Goal: Task Accomplishment & Management: Use online tool/utility

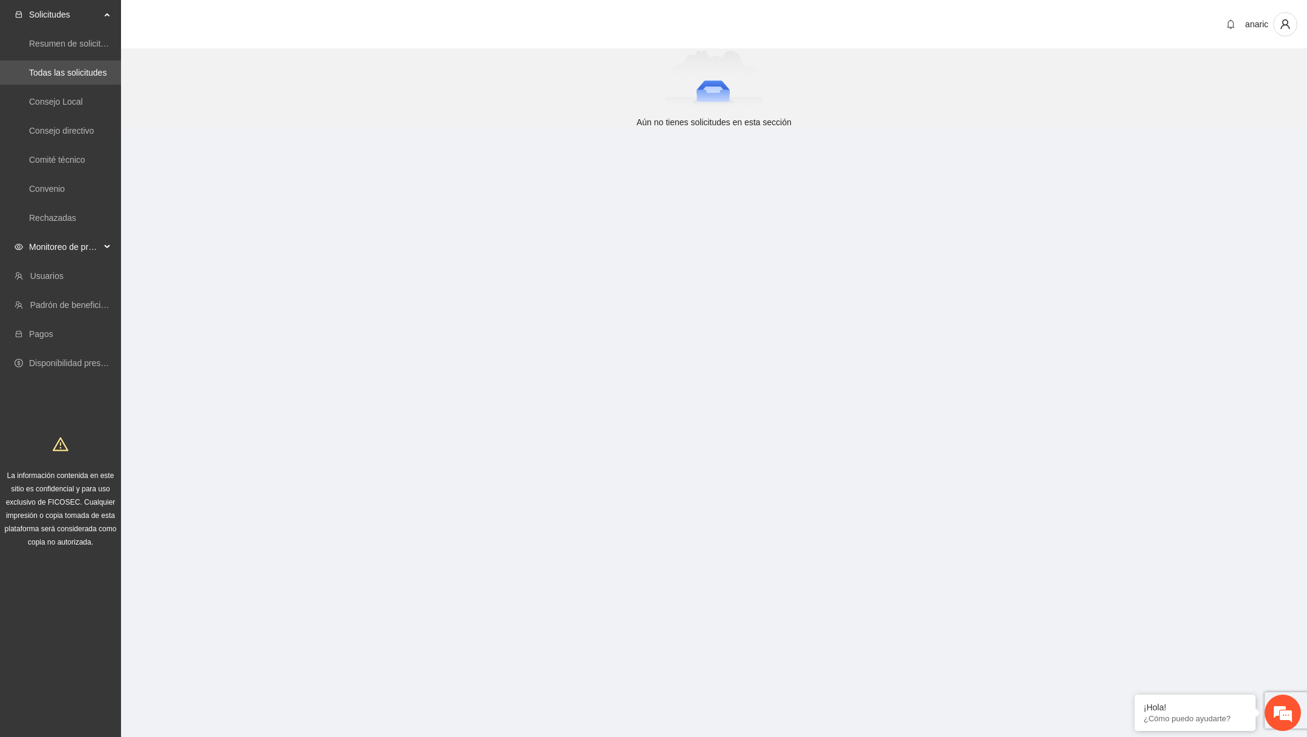
click at [106, 247] on icon at bounding box center [108, 247] width 6 height 0
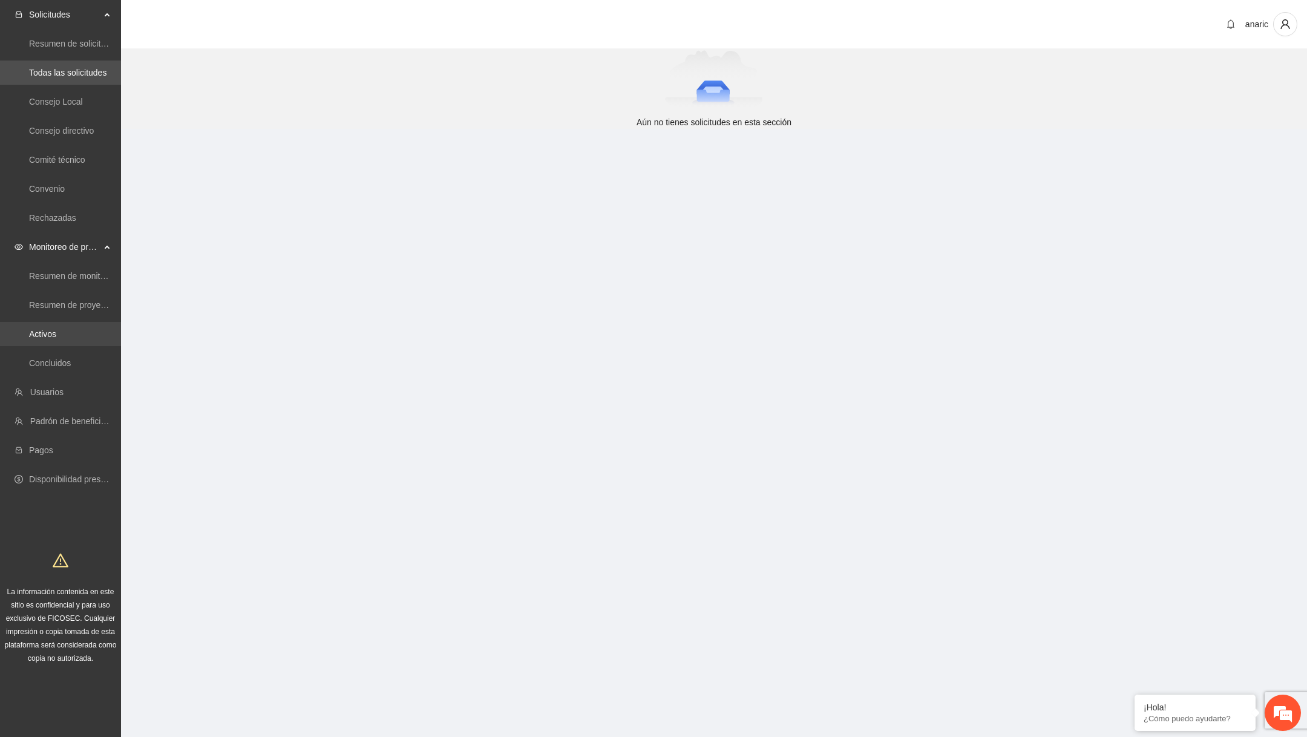
click at [54, 335] on link "Activos" at bounding box center [42, 334] width 27 height 10
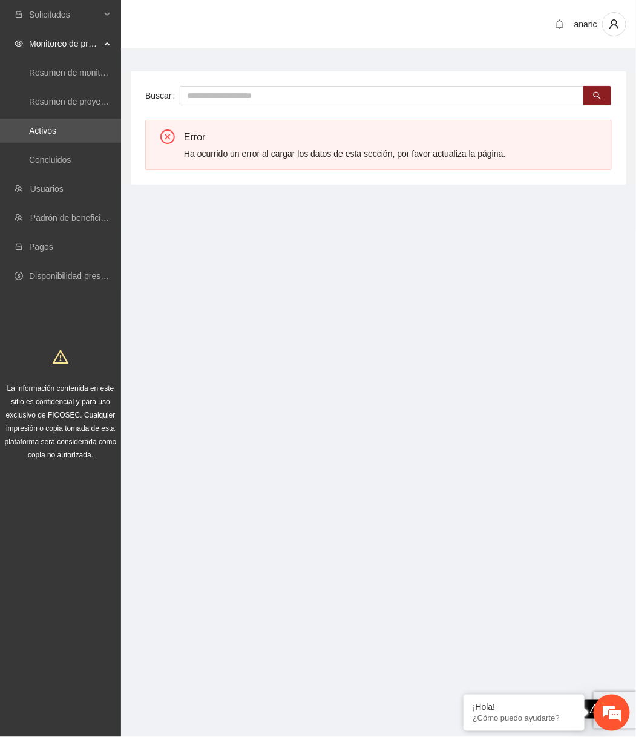
click at [572, 328] on section "Solicitudes Monitoreo de proyectos Resumen de monitoreo Resumen de proyectos ap…" at bounding box center [318, 368] width 636 height 737
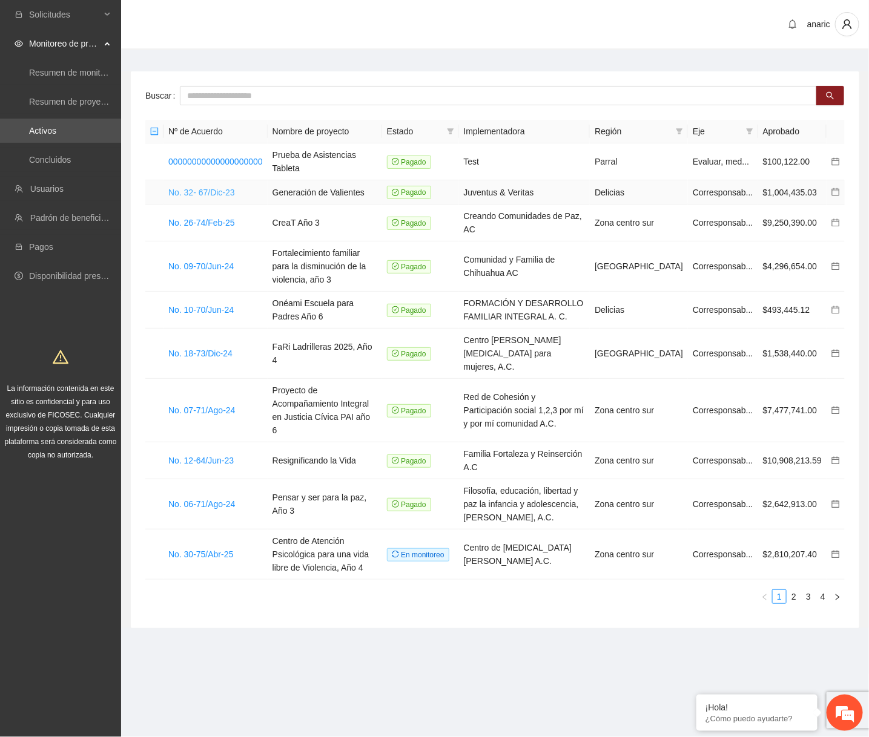
click at [229, 188] on link "No. 32- 67/Dic-23" at bounding box center [201, 193] width 67 height 10
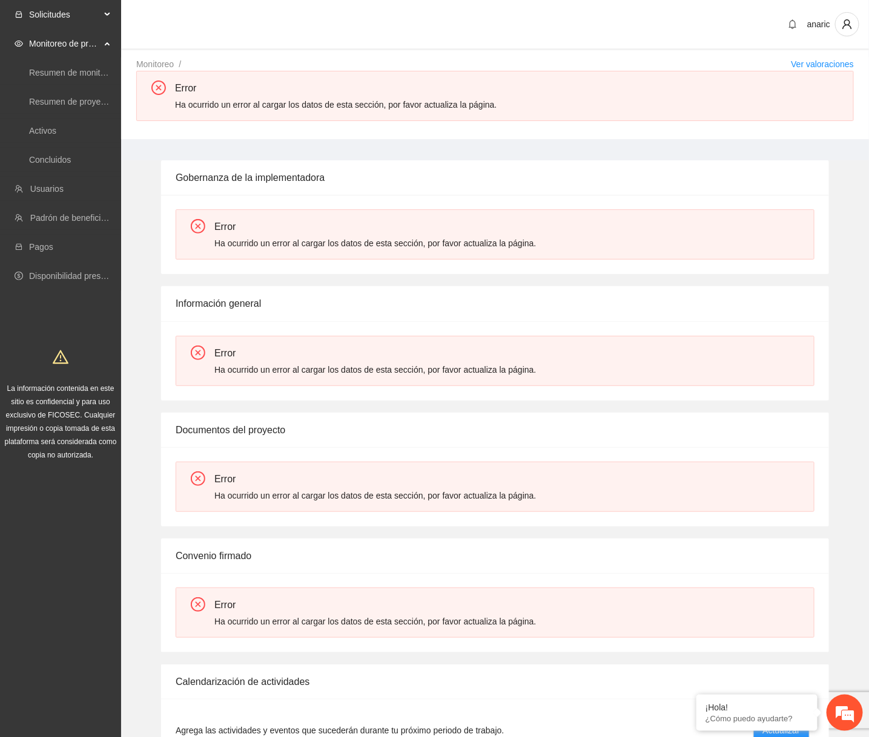
click at [93, 12] on span "Solicitudes" at bounding box center [64, 14] width 71 height 24
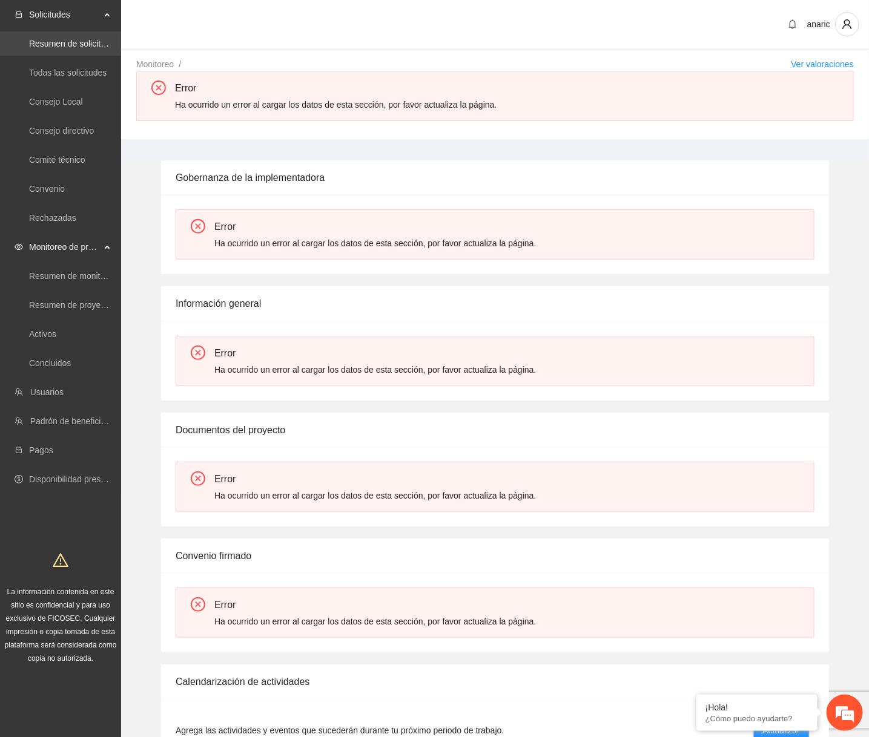
click at [79, 47] on link "Resumen de solicitudes por aprobar" at bounding box center [97, 44] width 136 height 10
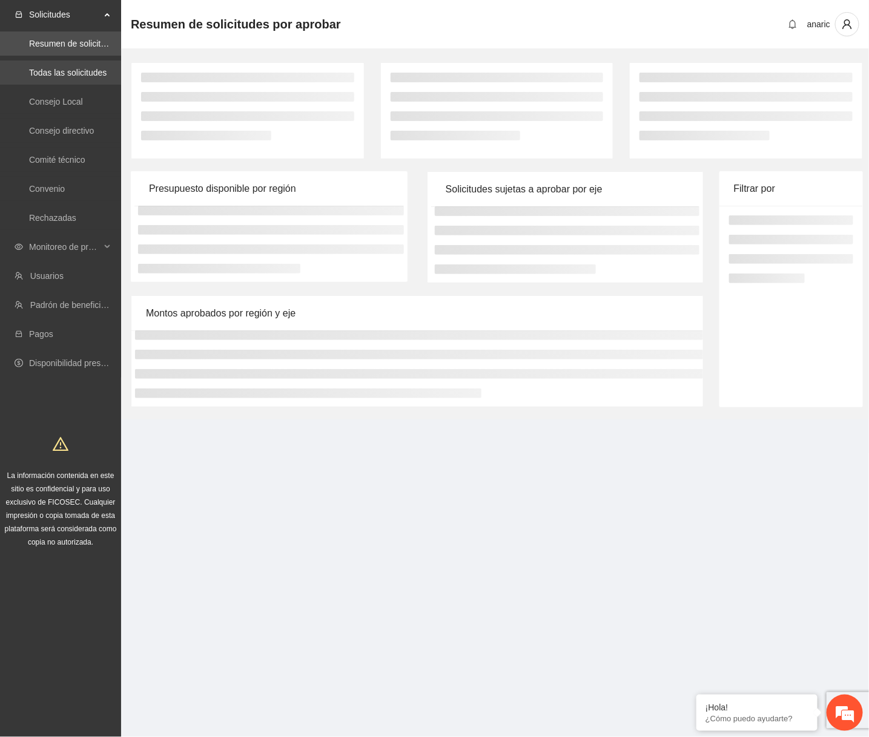
click at [83, 76] on link "Todas las solicitudes" at bounding box center [67, 73] width 77 height 10
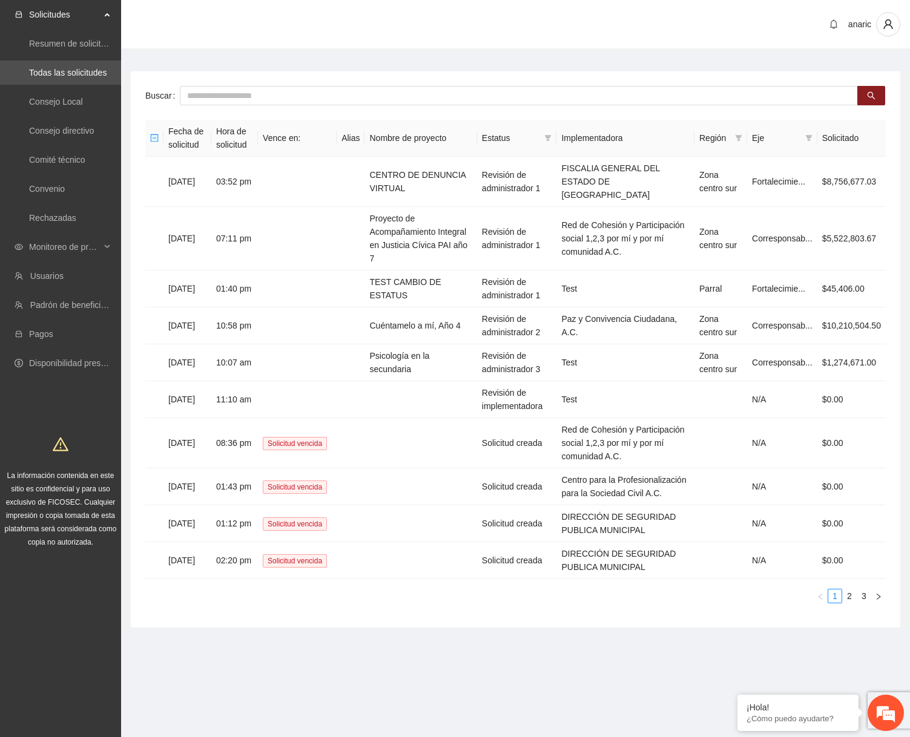
click at [533, 155] on th "Estatus" at bounding box center [517, 138] width 80 height 37
click at [524, 182] on td "Revisión de administrador 1" at bounding box center [517, 182] width 80 height 50
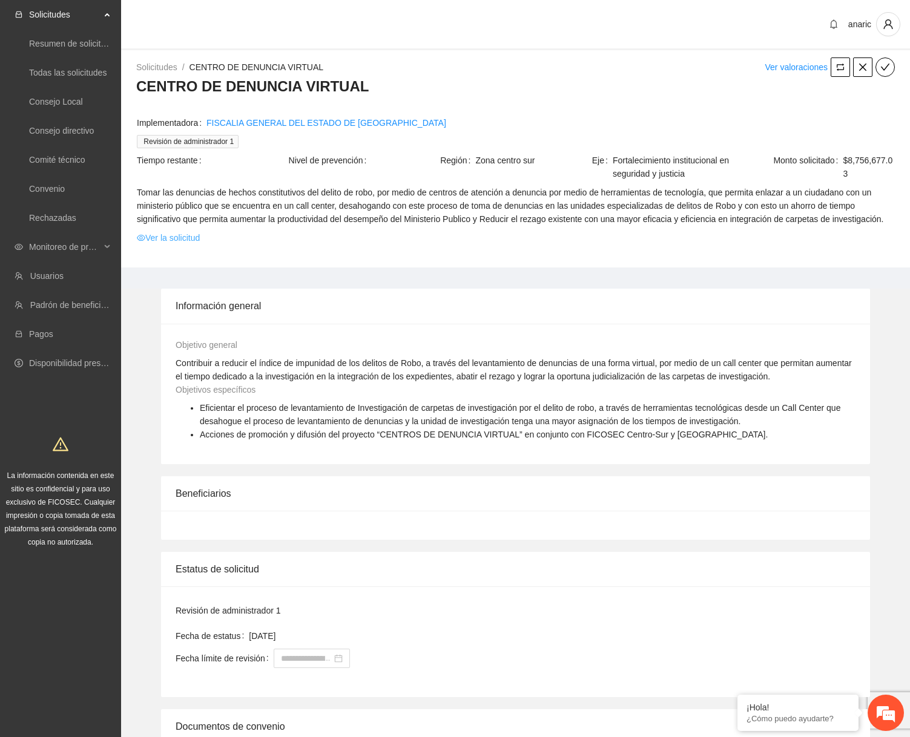
click at [179, 245] on link "Ver la solicitud" at bounding box center [168, 237] width 63 height 13
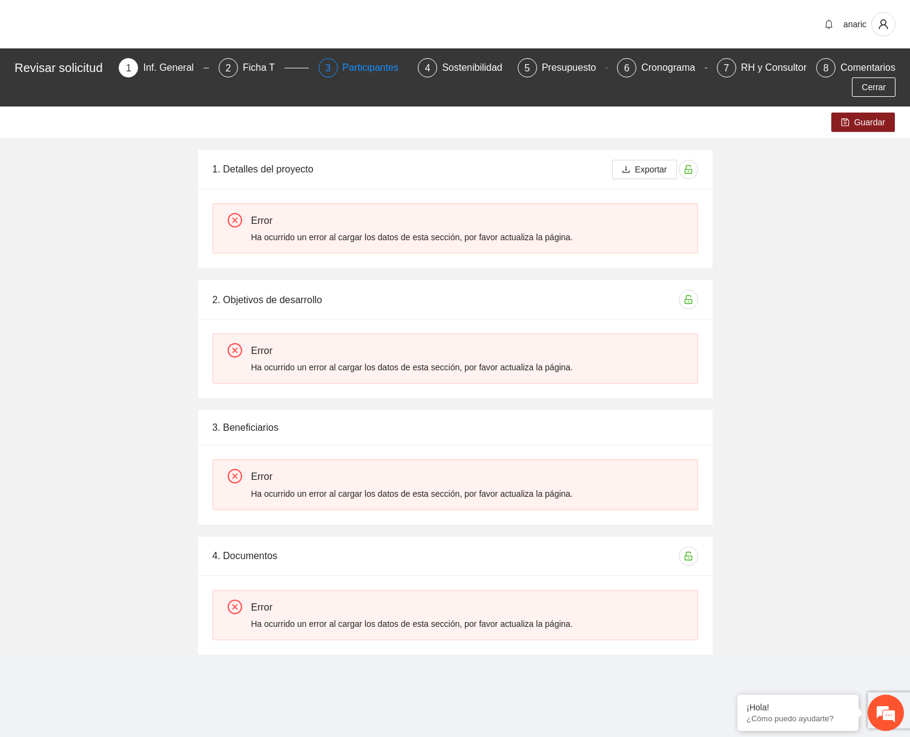
click at [375, 70] on div "Participantes" at bounding box center [376, 67] width 66 height 19
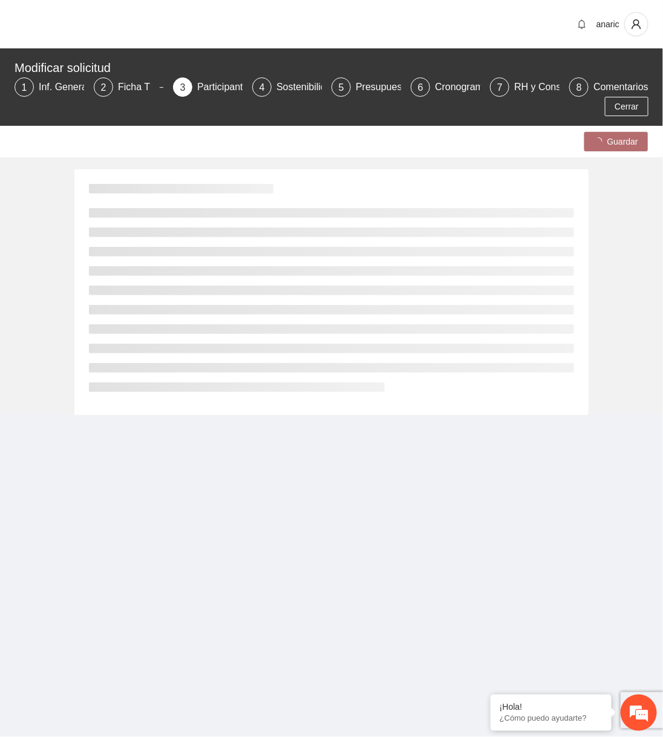
click at [636, 462] on main "anaric Modificar solicitud 1 Inf. General 2 Ficha T 3 Participantes 4 Sostenibi…" at bounding box center [331, 351] width 663 height 703
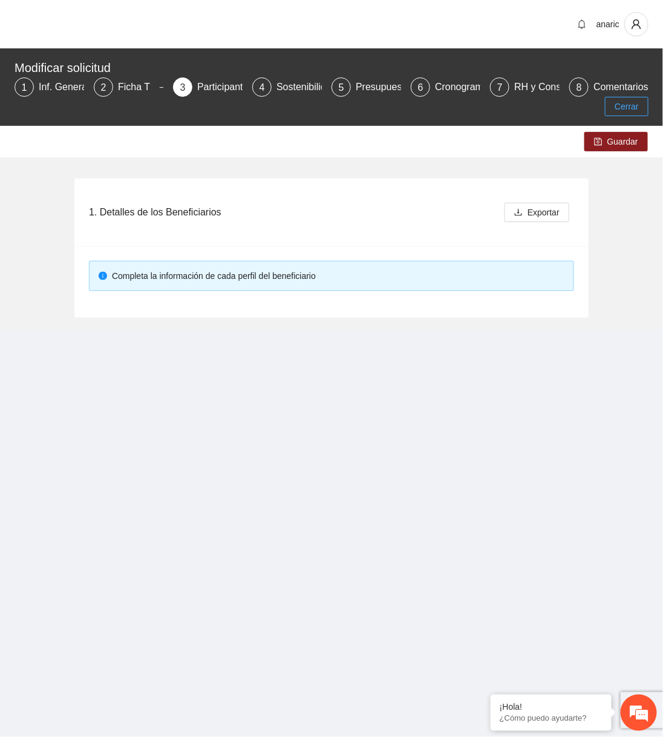
click at [620, 113] on span "Cerrar" at bounding box center [627, 106] width 24 height 13
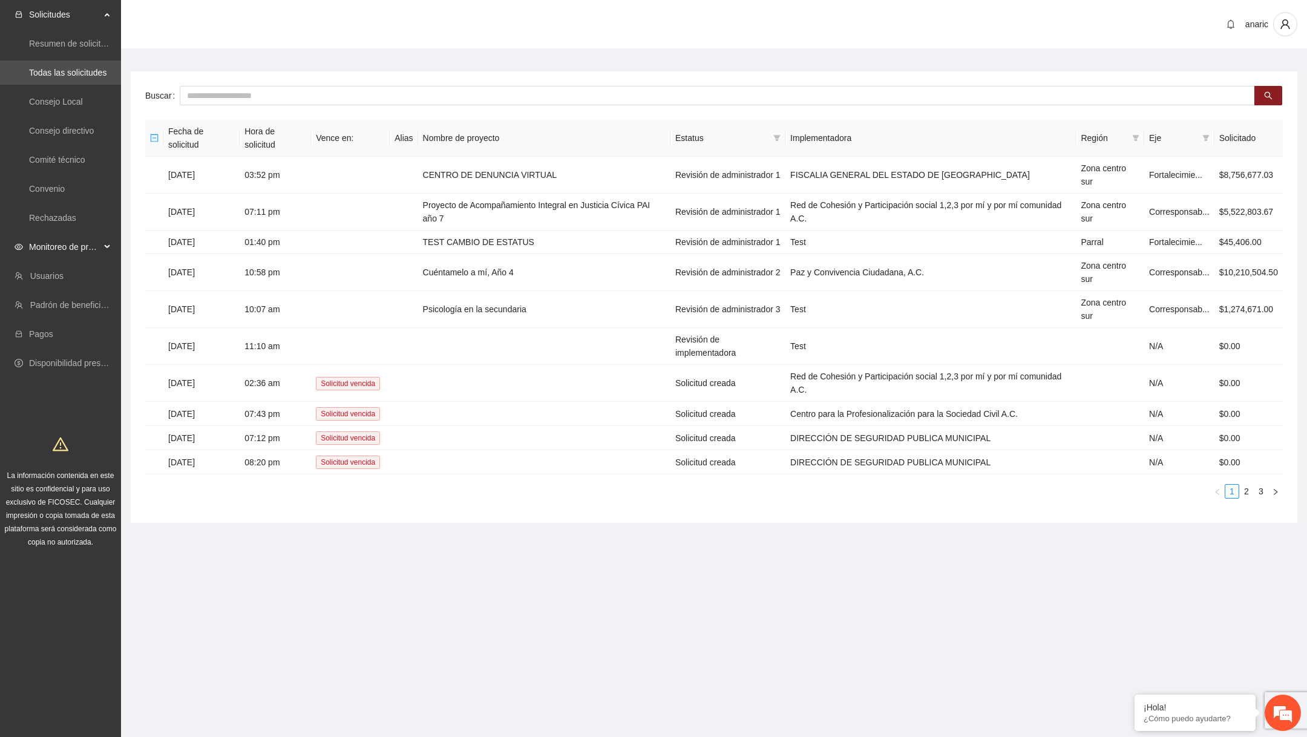
click at [66, 248] on span "Monitoreo de proyectos" at bounding box center [64, 247] width 71 height 24
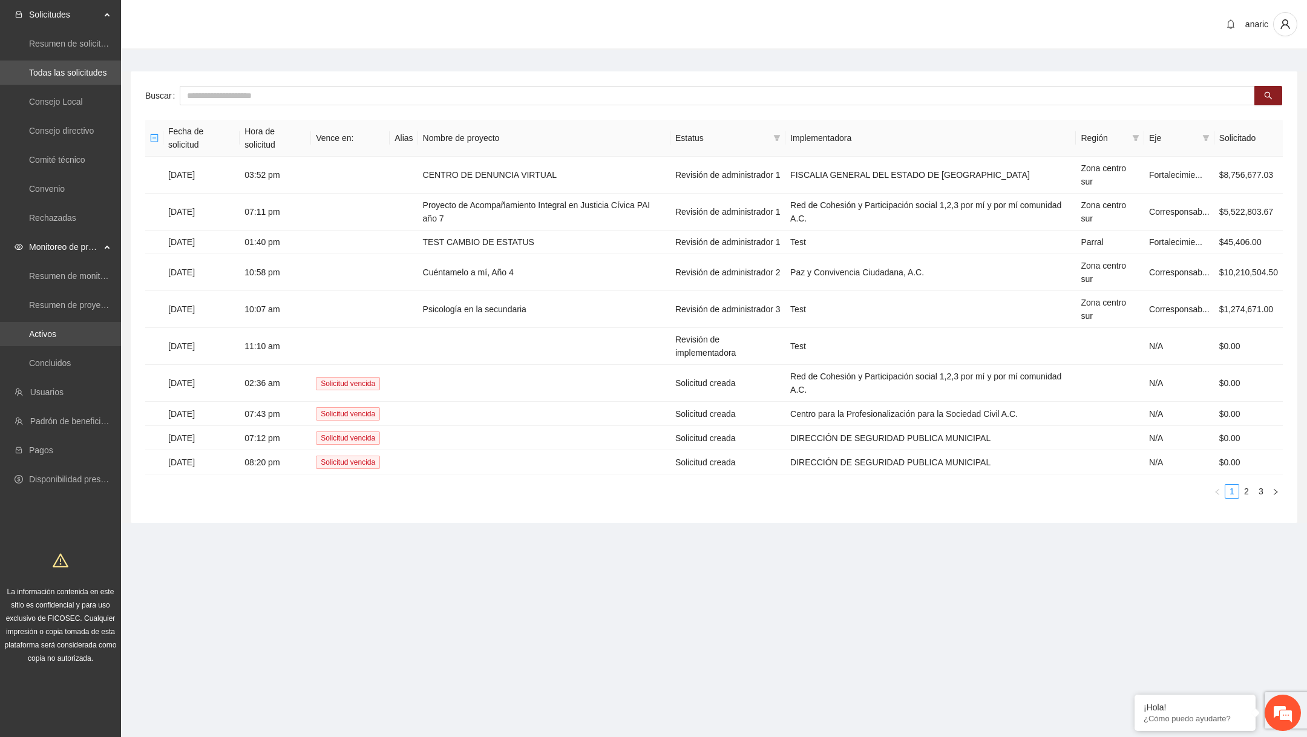
click at [52, 335] on link "Activos" at bounding box center [42, 334] width 27 height 10
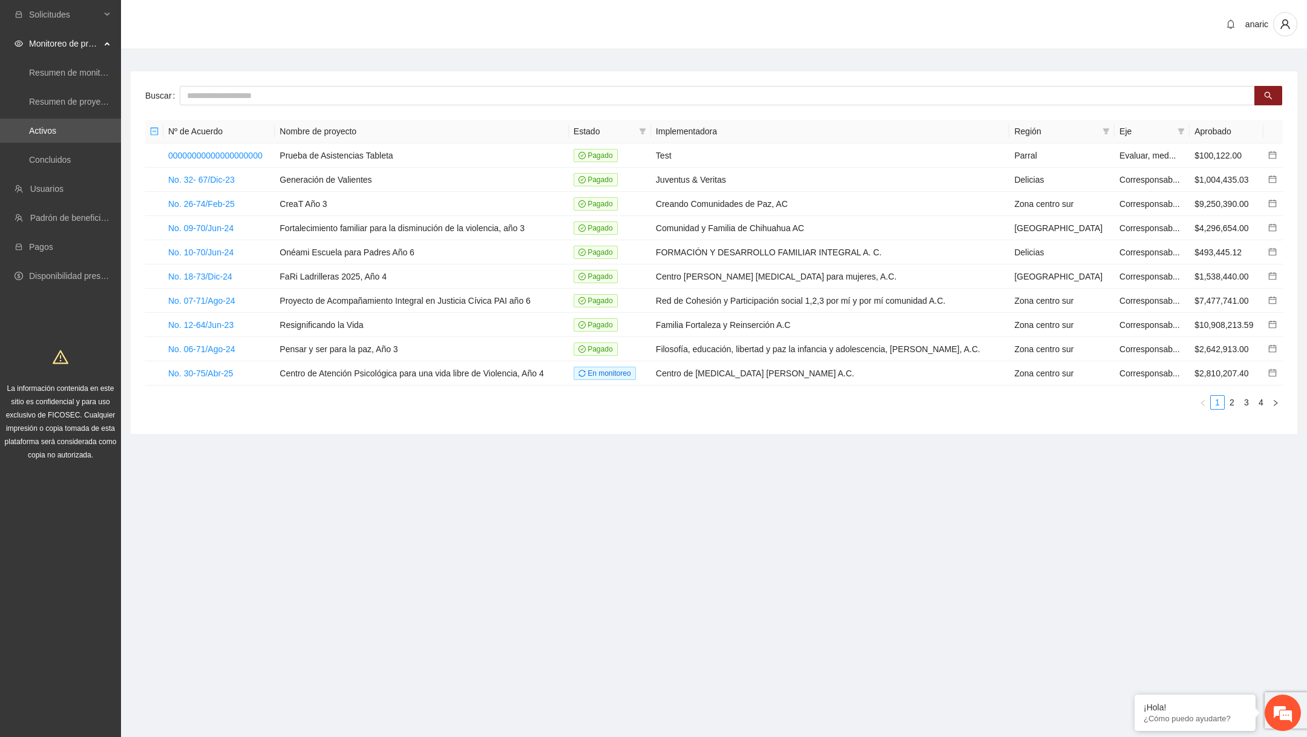
click at [502, 79] on div "Buscar Nº de Acuerdo Nombre de proyecto Estado Implementadora Región Eje Aproba…" at bounding box center [714, 252] width 1167 height 363
click at [502, 84] on div "Buscar Nº de Acuerdo Nombre de proyecto Estado Implementadora Región Eje Aproba…" at bounding box center [714, 252] width 1167 height 363
click at [487, 93] on input "text" at bounding box center [718, 95] width 1076 height 19
type input "***"
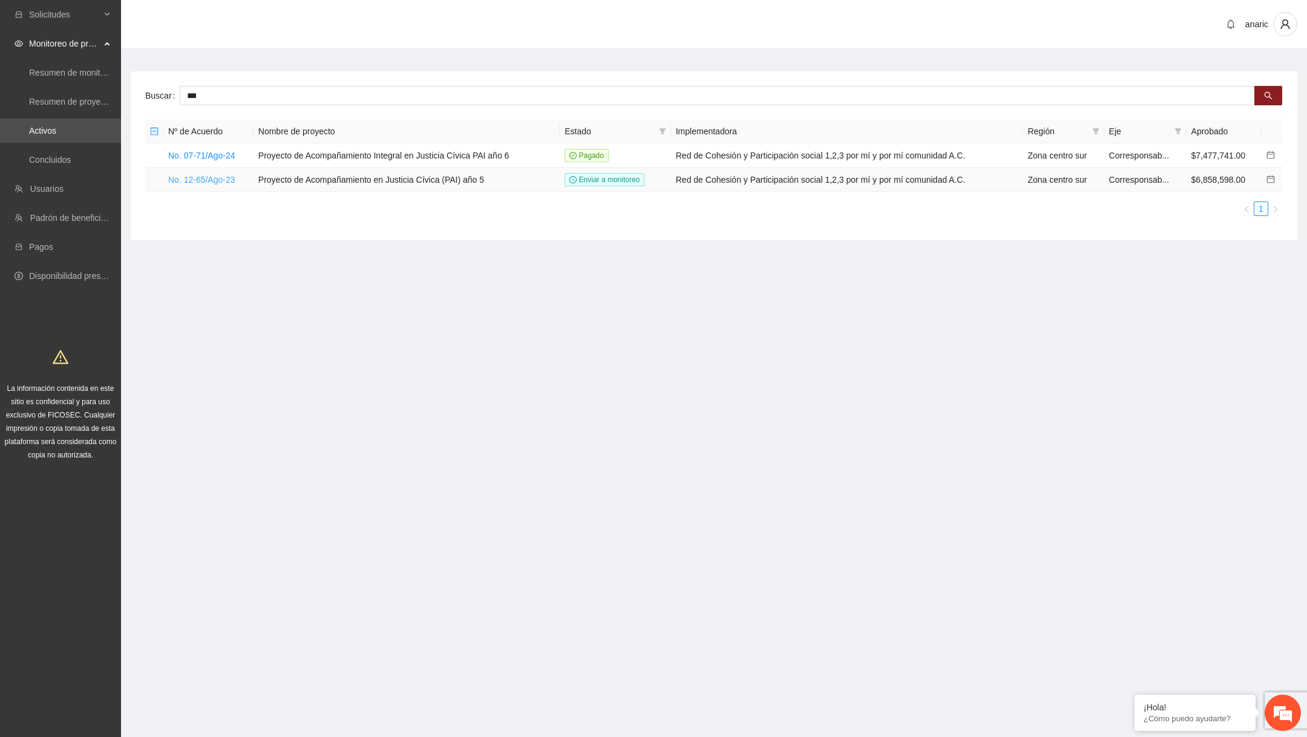
click at [226, 179] on link "No. 12-65/Ago-23" at bounding box center [201, 180] width 67 height 10
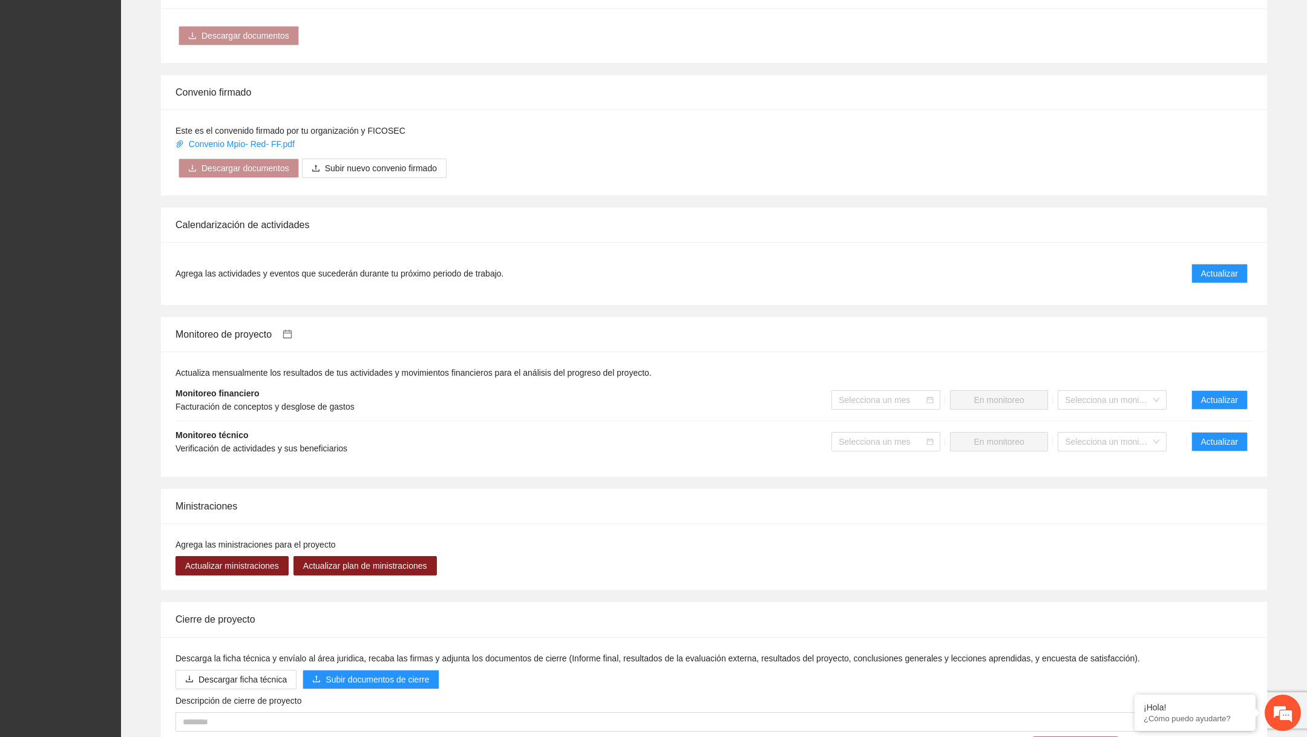
scroll to position [921, 0]
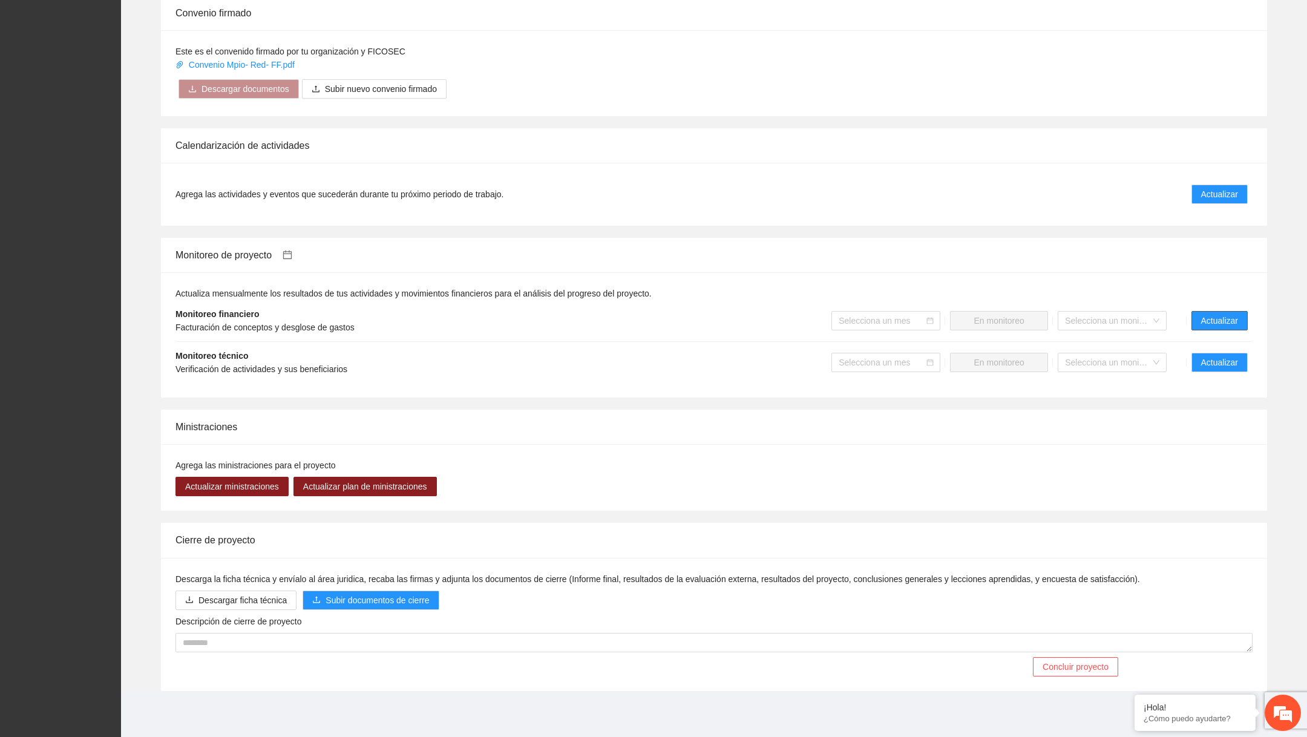
click at [663, 326] on span "Actualizar" at bounding box center [1219, 320] width 37 height 13
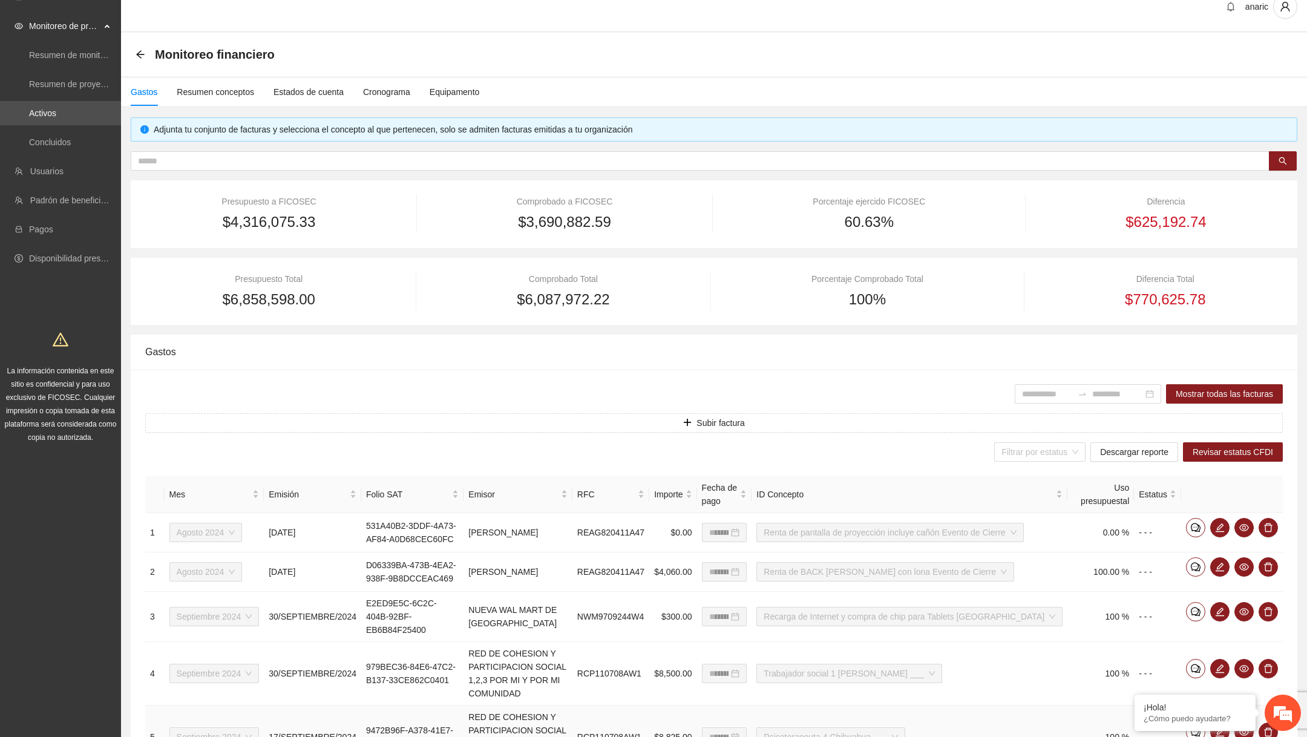
scroll to position [12, 0]
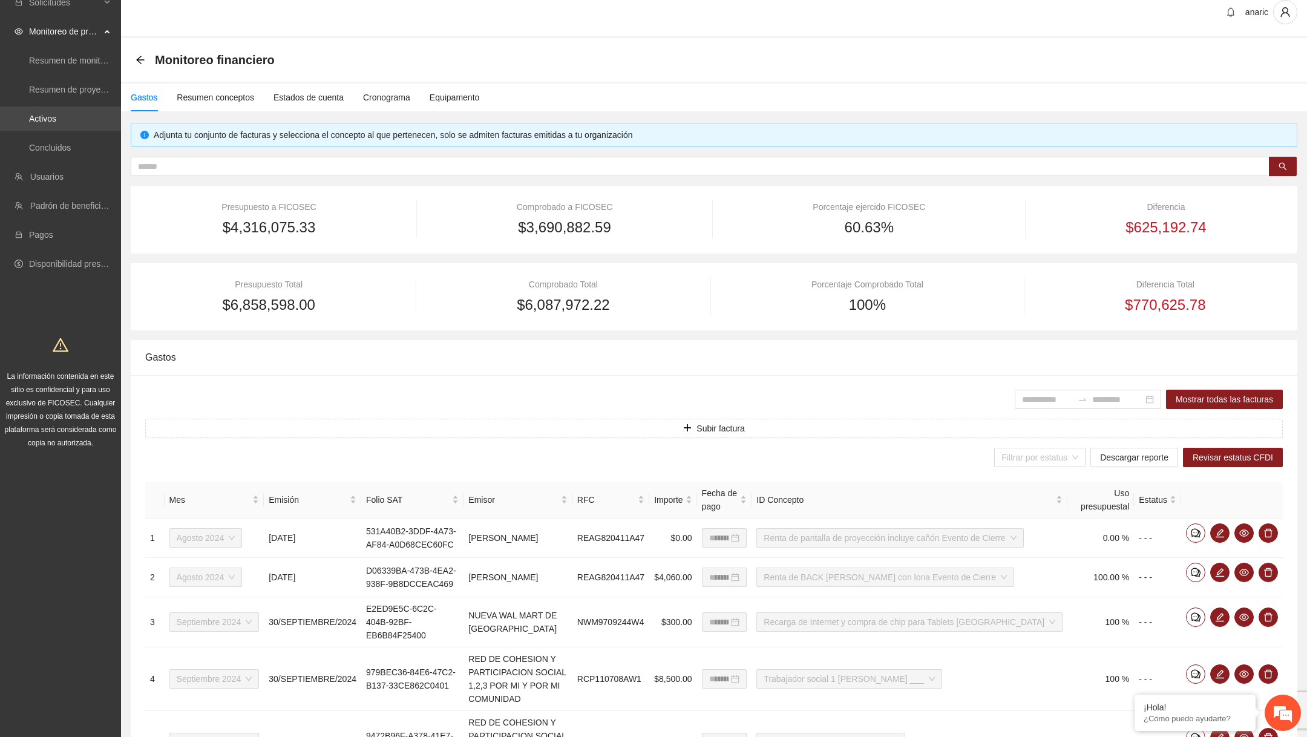
click at [56, 123] on link "Activos" at bounding box center [42, 119] width 27 height 10
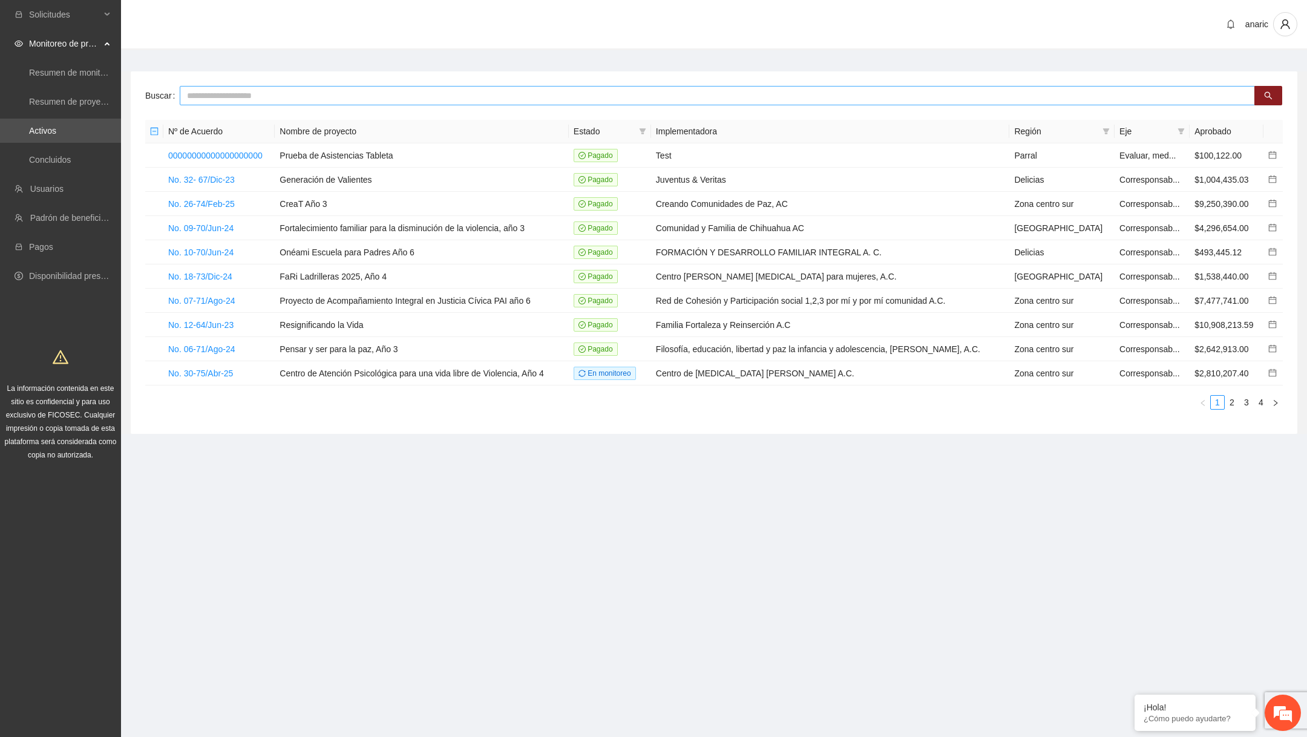
click at [525, 97] on input "text" at bounding box center [718, 95] width 1076 height 19
type input "***"
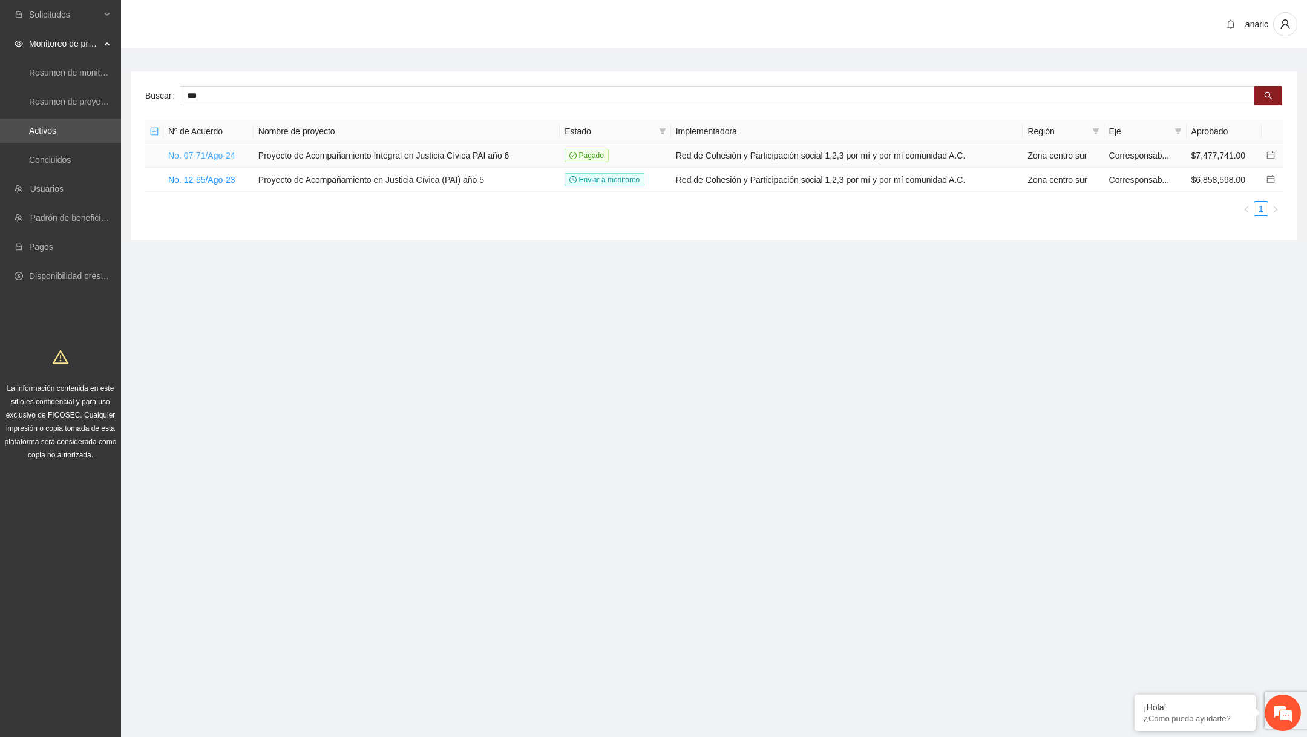
click at [231, 156] on link "No. 07-71/Ago-24" at bounding box center [201, 156] width 67 height 10
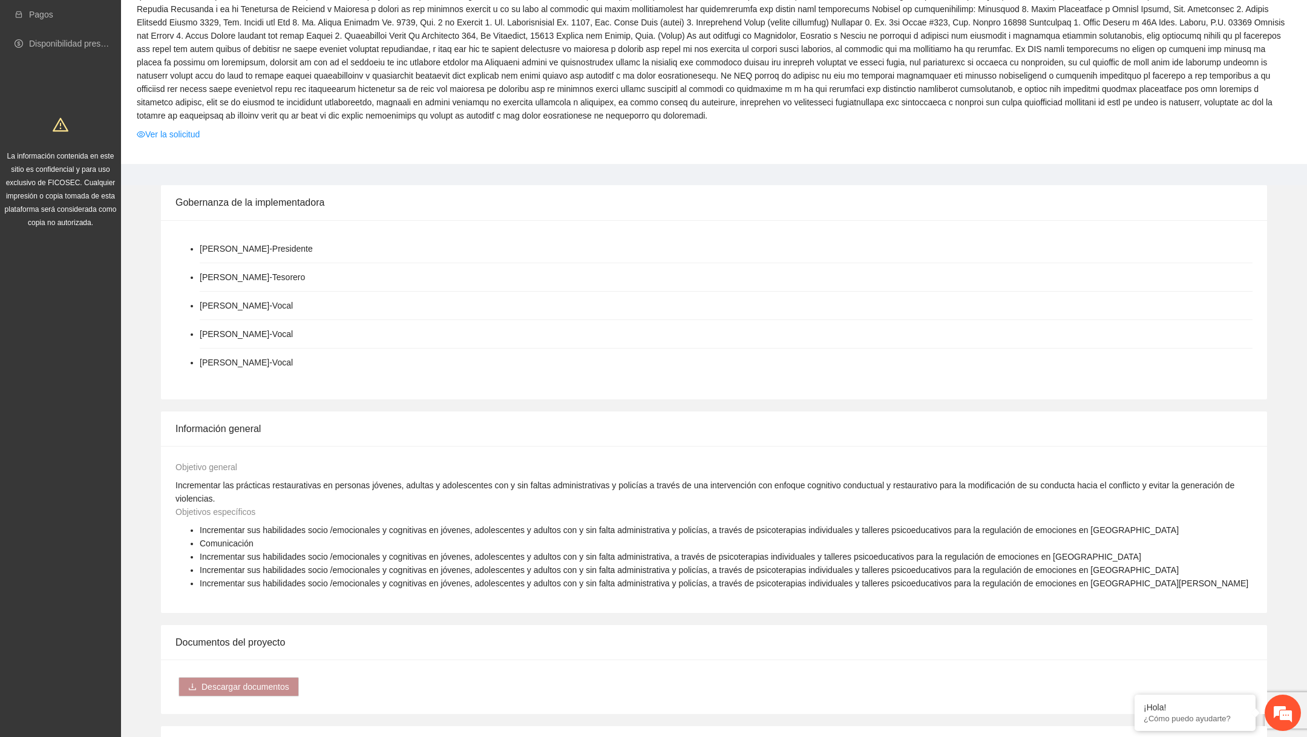
scroll to position [973, 0]
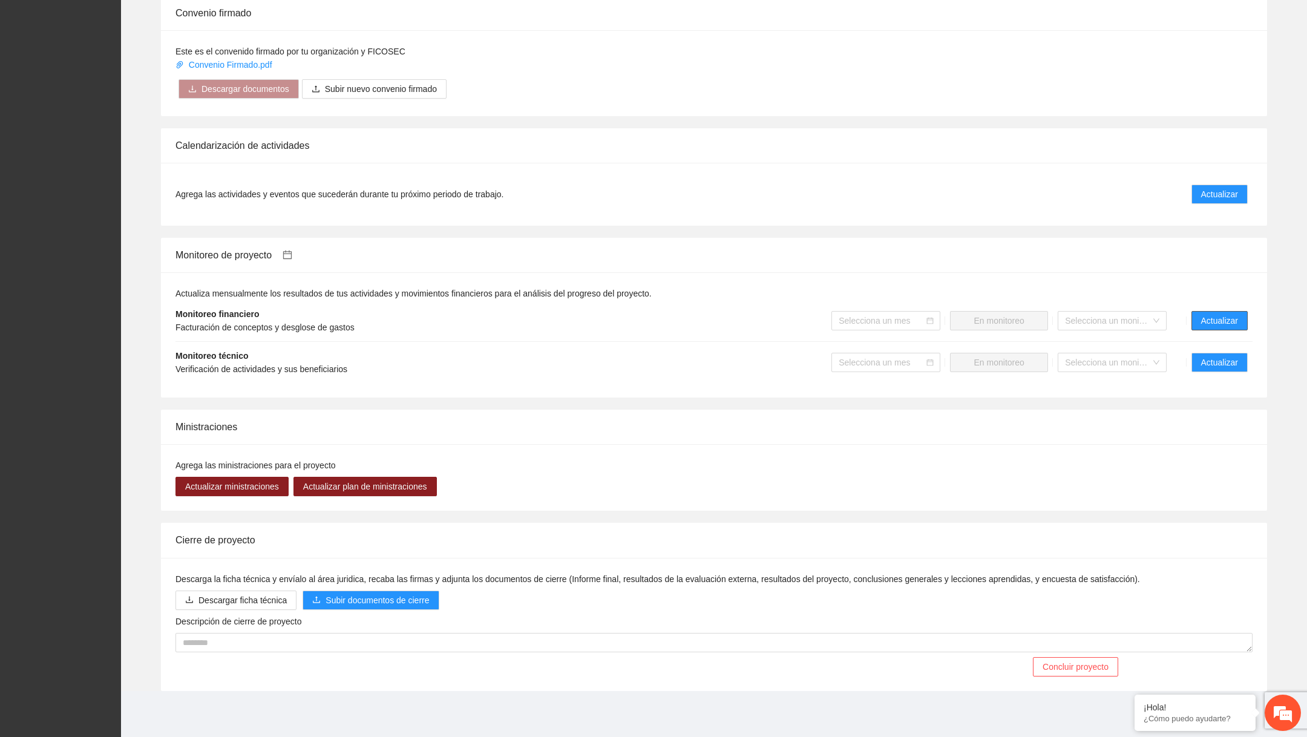
click at [663, 330] on button "Actualizar" at bounding box center [1220, 320] width 56 height 19
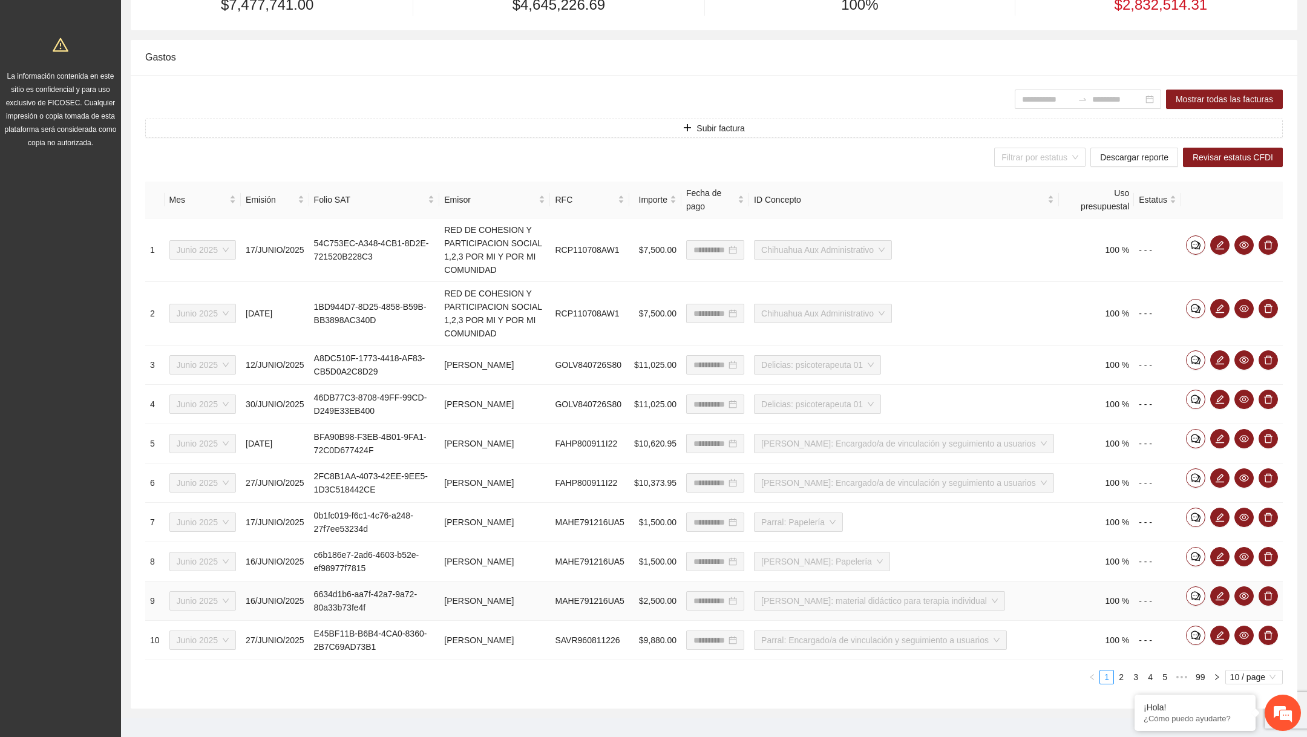
scroll to position [308, 0]
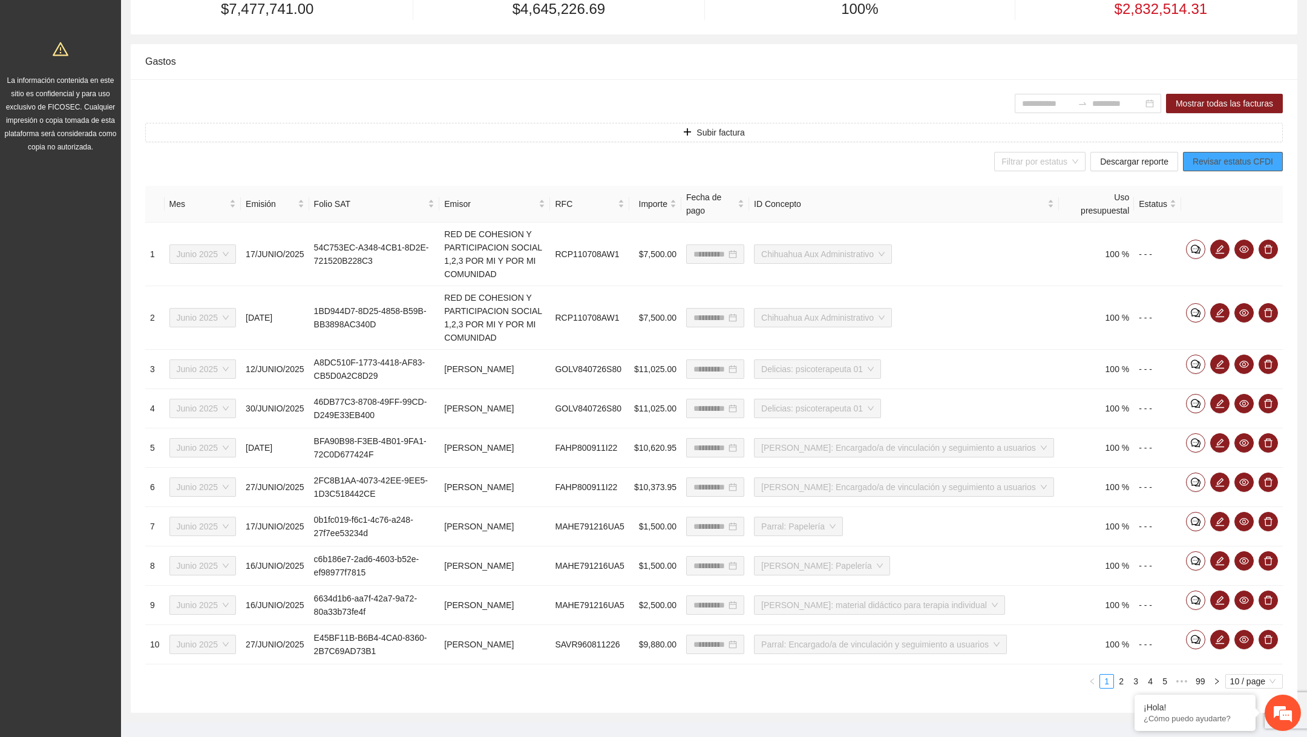
click at [663, 160] on span "Revisar estatus CFDI" at bounding box center [1233, 161] width 81 height 13
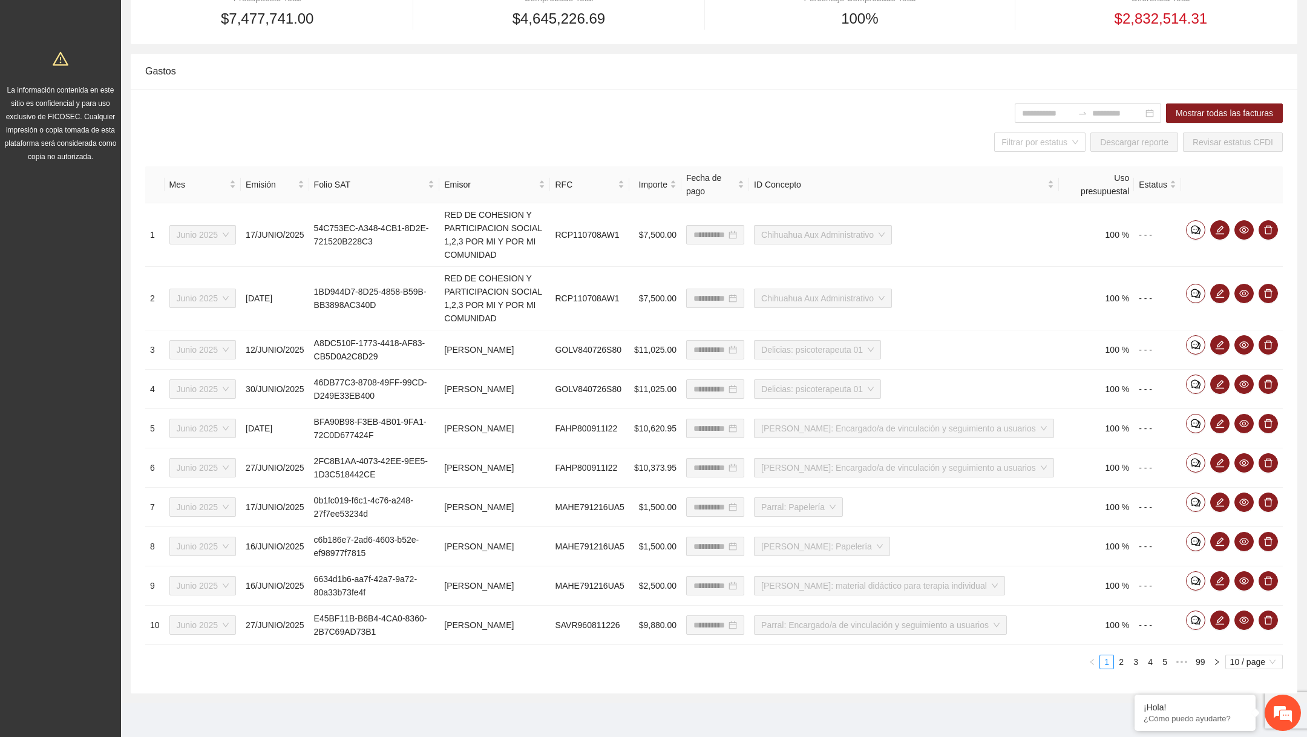
scroll to position [295, 0]
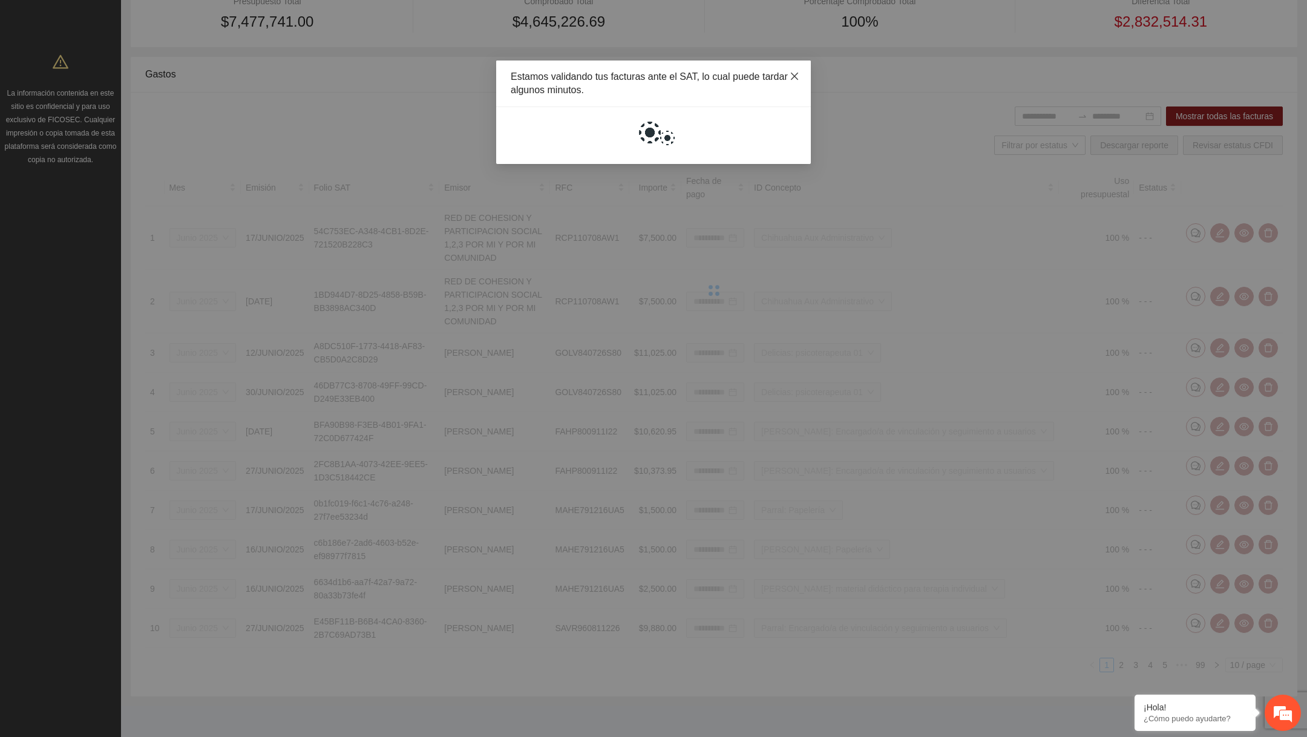
click at [663, 77] on icon "close" at bounding box center [794, 76] width 7 height 7
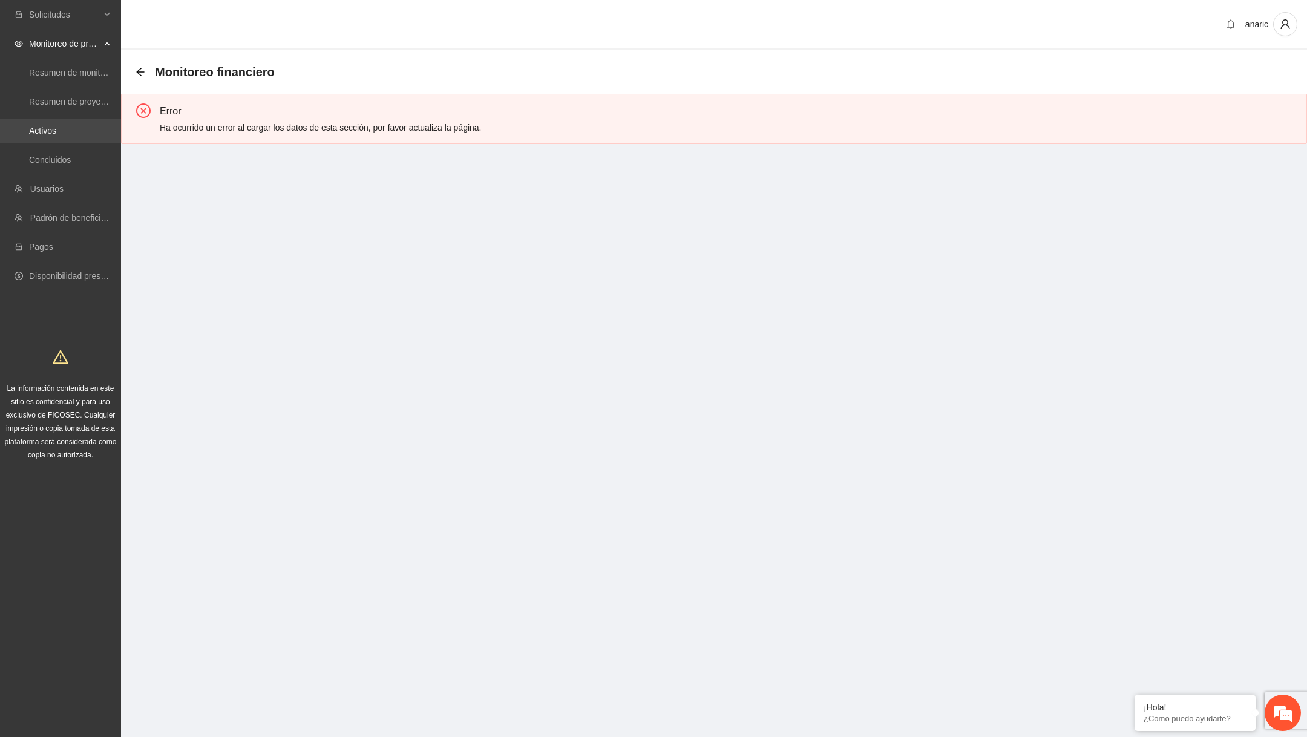
click at [56, 135] on link "Activos" at bounding box center [42, 131] width 27 height 10
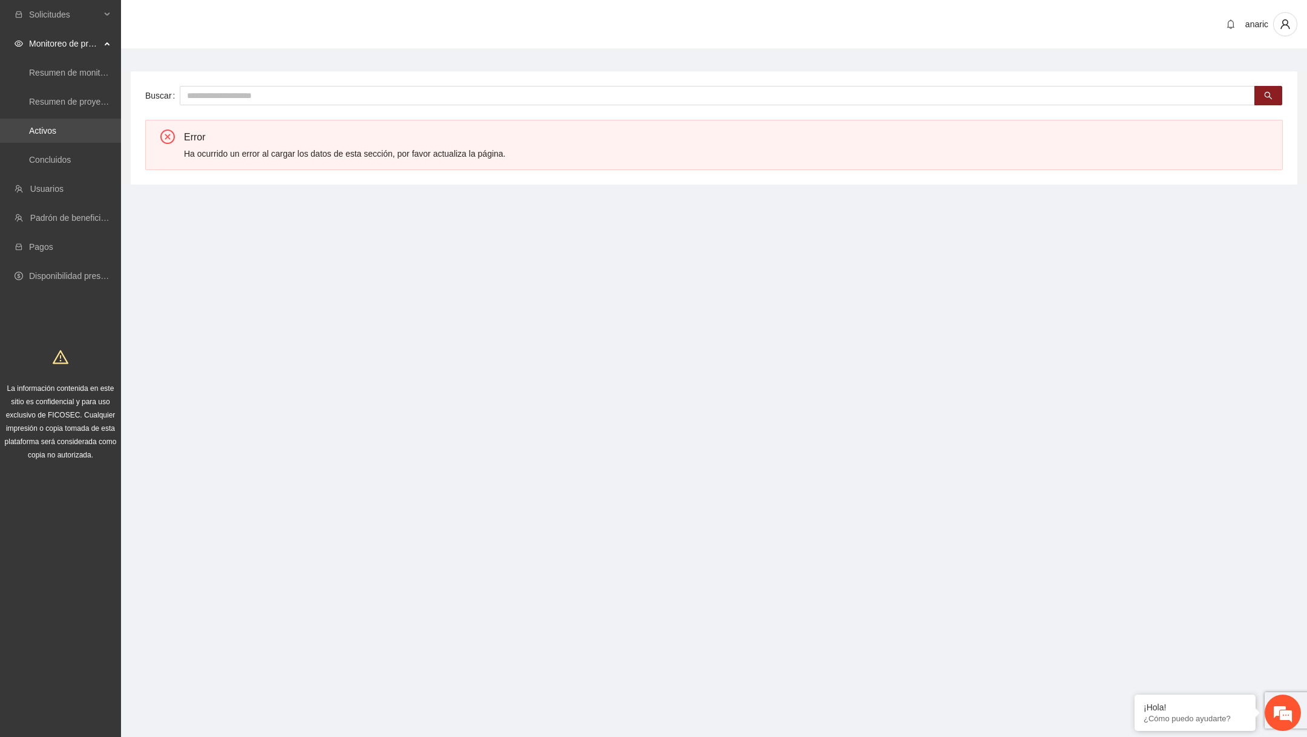
click at [56, 136] on link "Activos" at bounding box center [42, 131] width 27 height 10
click at [71, 161] on link "Concluidos" at bounding box center [50, 160] width 42 height 10
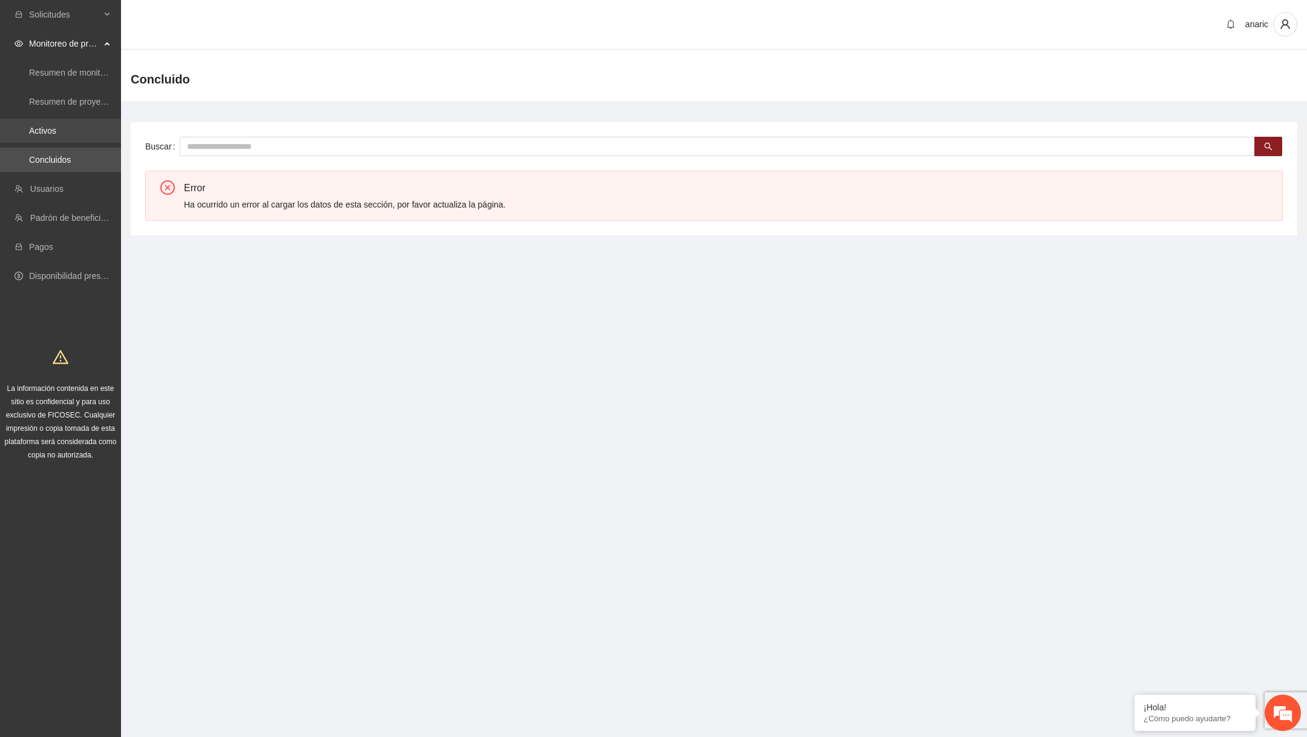
click at [56, 126] on link "Activos" at bounding box center [42, 131] width 27 height 10
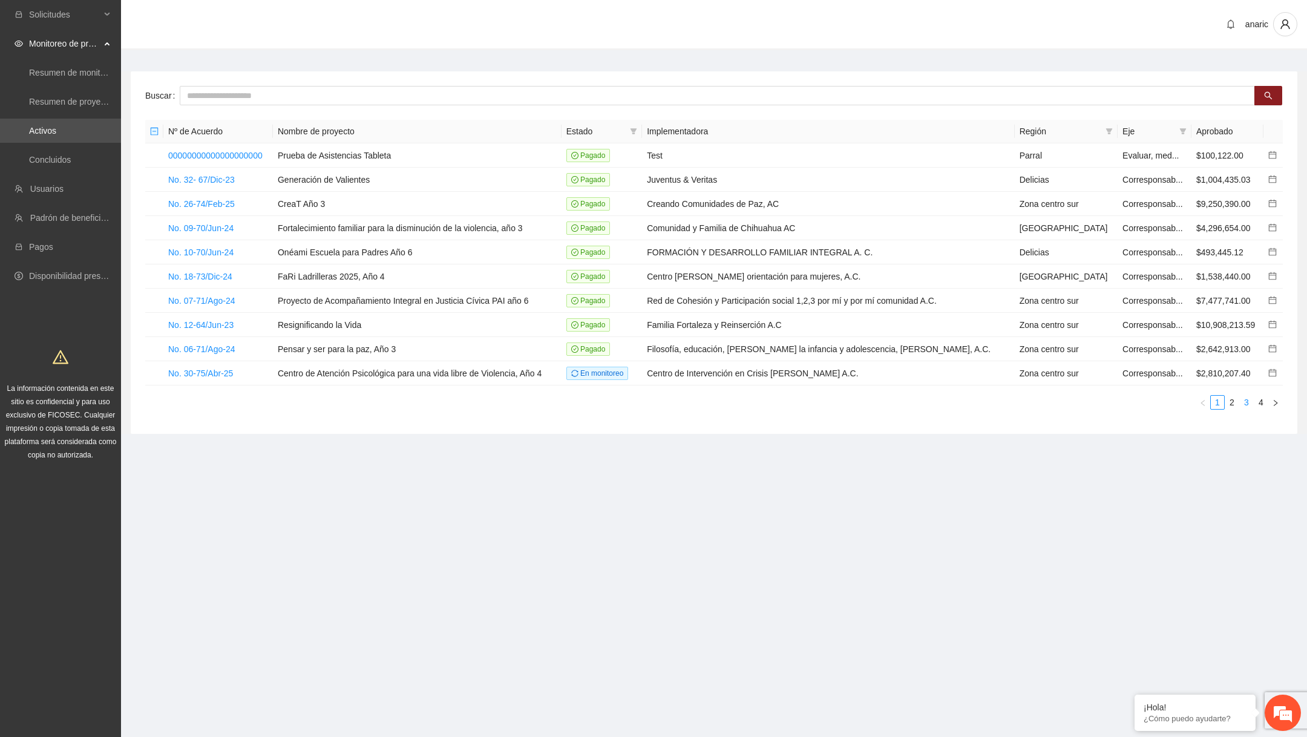
click at [1251, 396] on link "3" at bounding box center [1246, 402] width 13 height 13
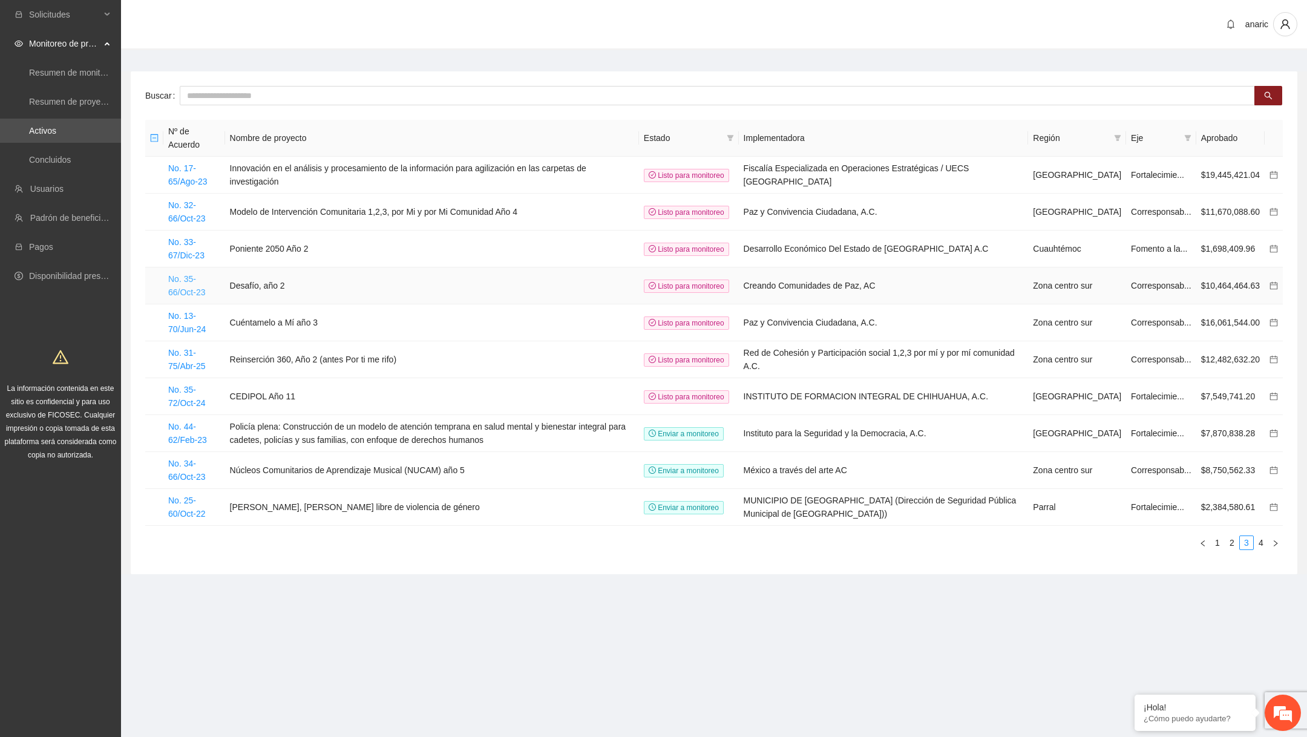
click at [199, 287] on link "No. 35-66/Oct-23" at bounding box center [186, 285] width 37 height 23
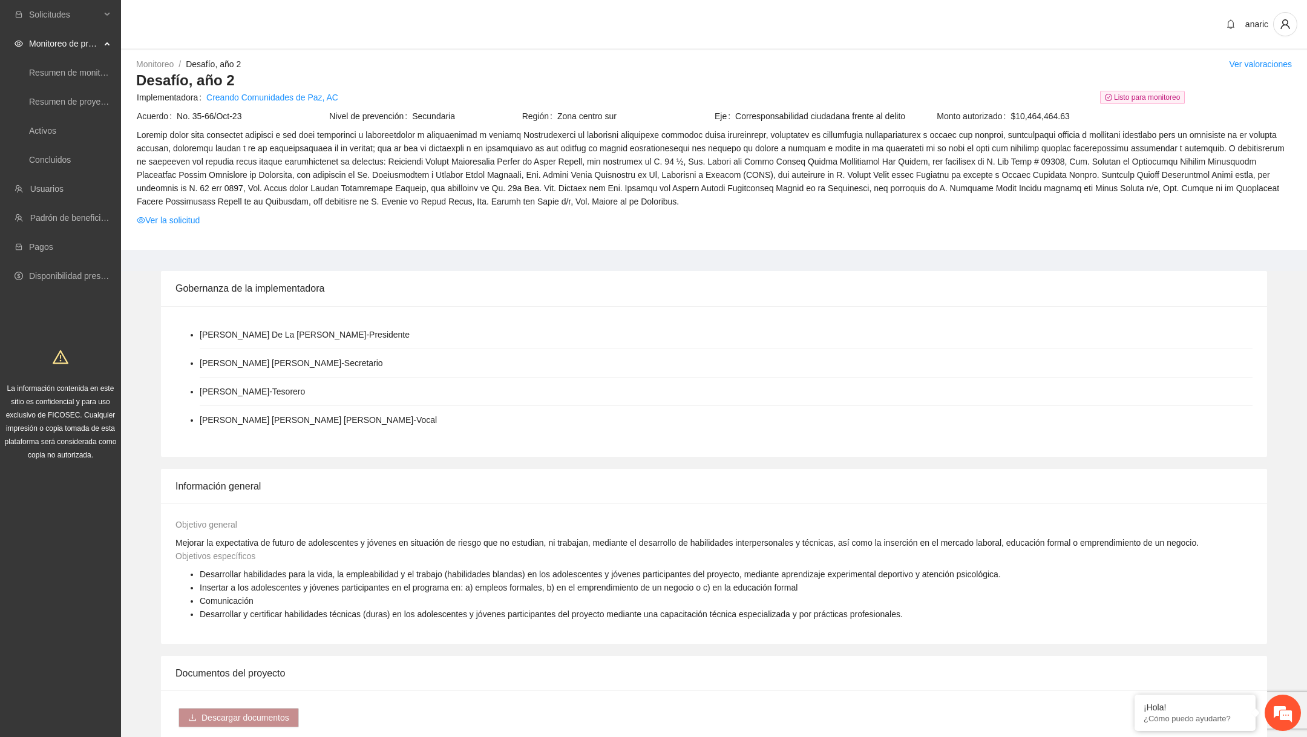
scroll to position [772, 0]
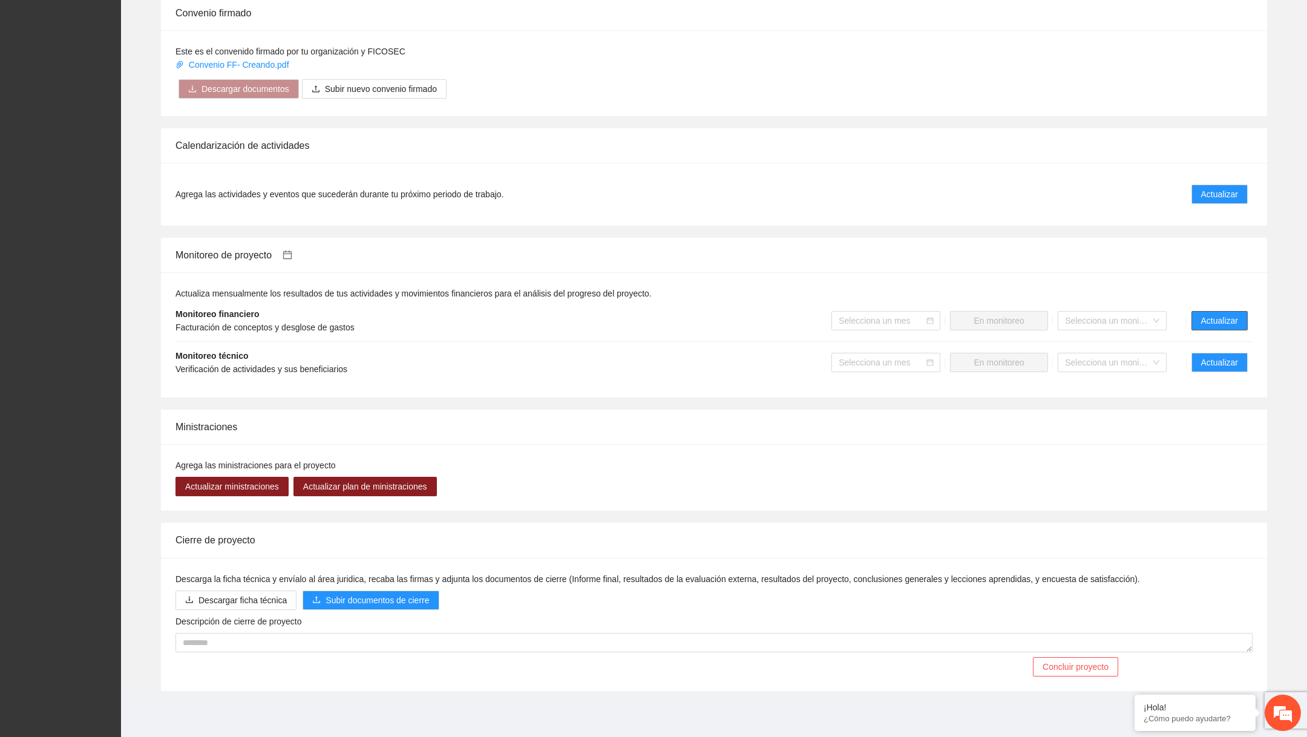
click at [1202, 323] on span "Actualizar" at bounding box center [1219, 320] width 37 height 13
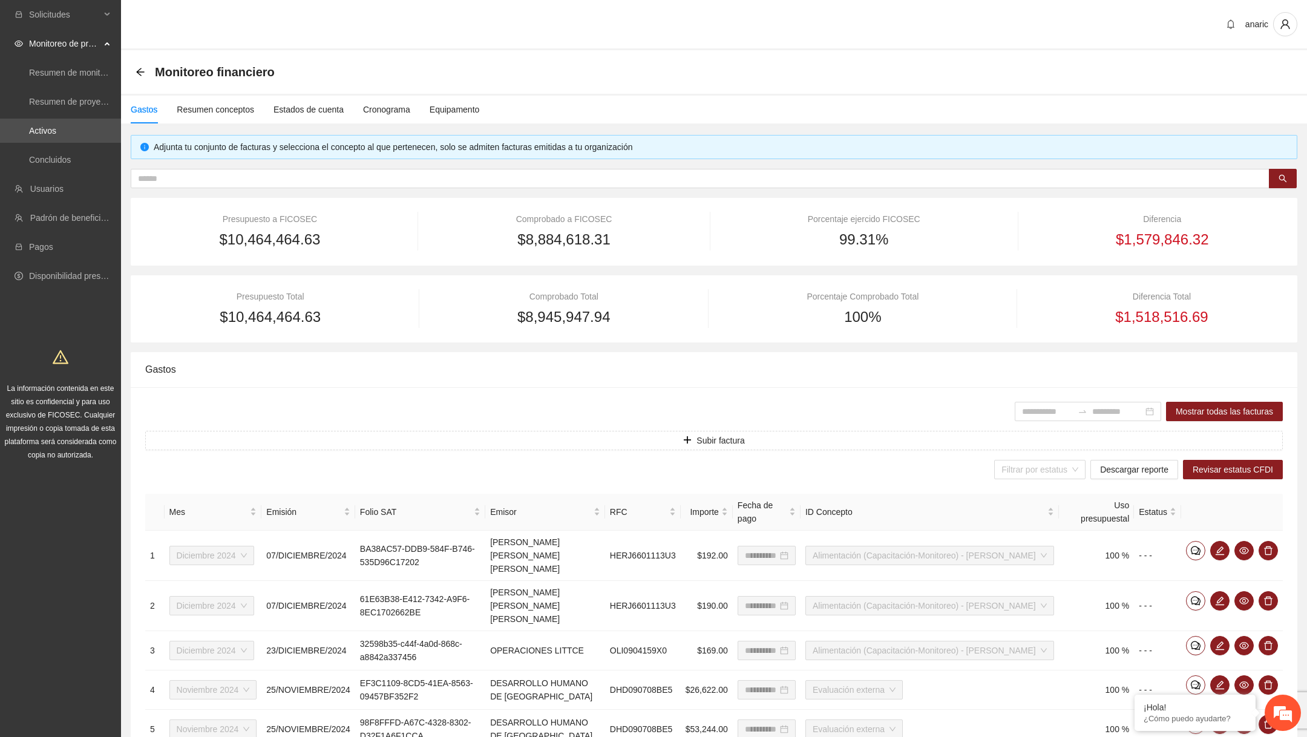
click at [143, 68] on icon "arrow-left" at bounding box center [141, 72] width 10 height 10
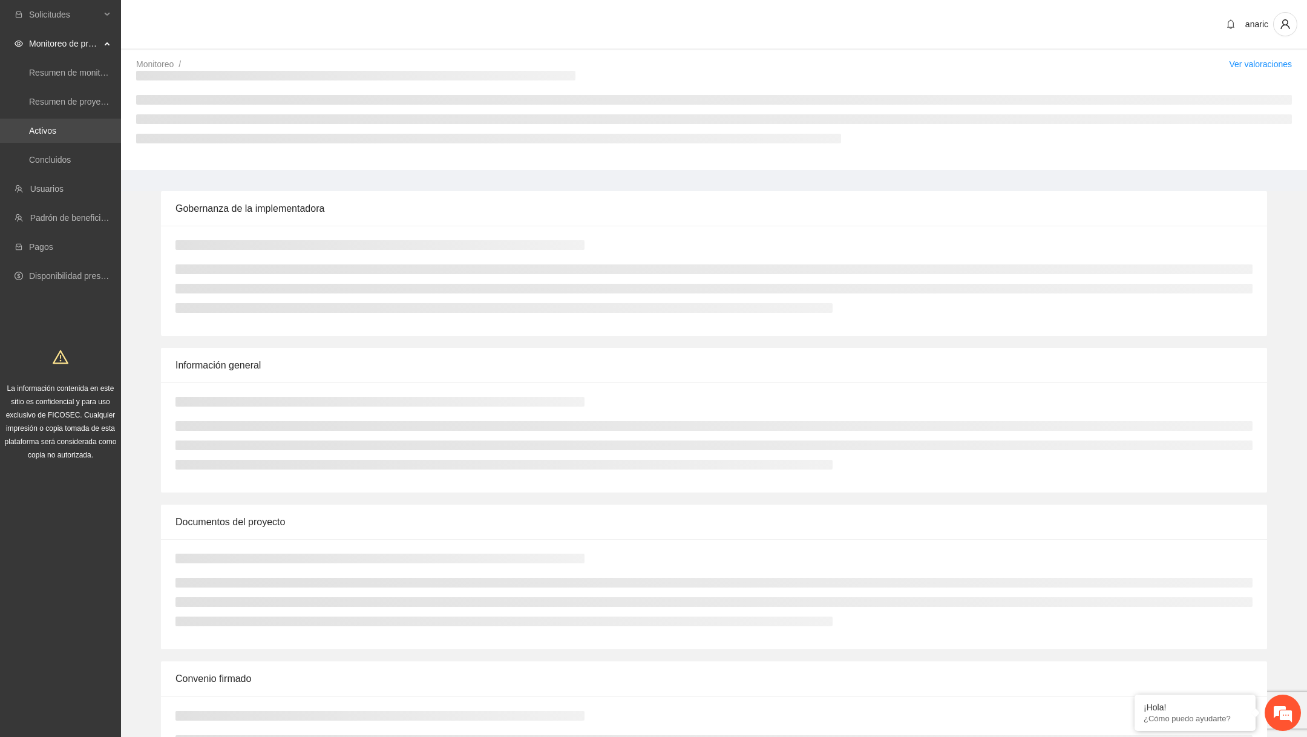
click at [56, 131] on link "Activos" at bounding box center [42, 131] width 27 height 10
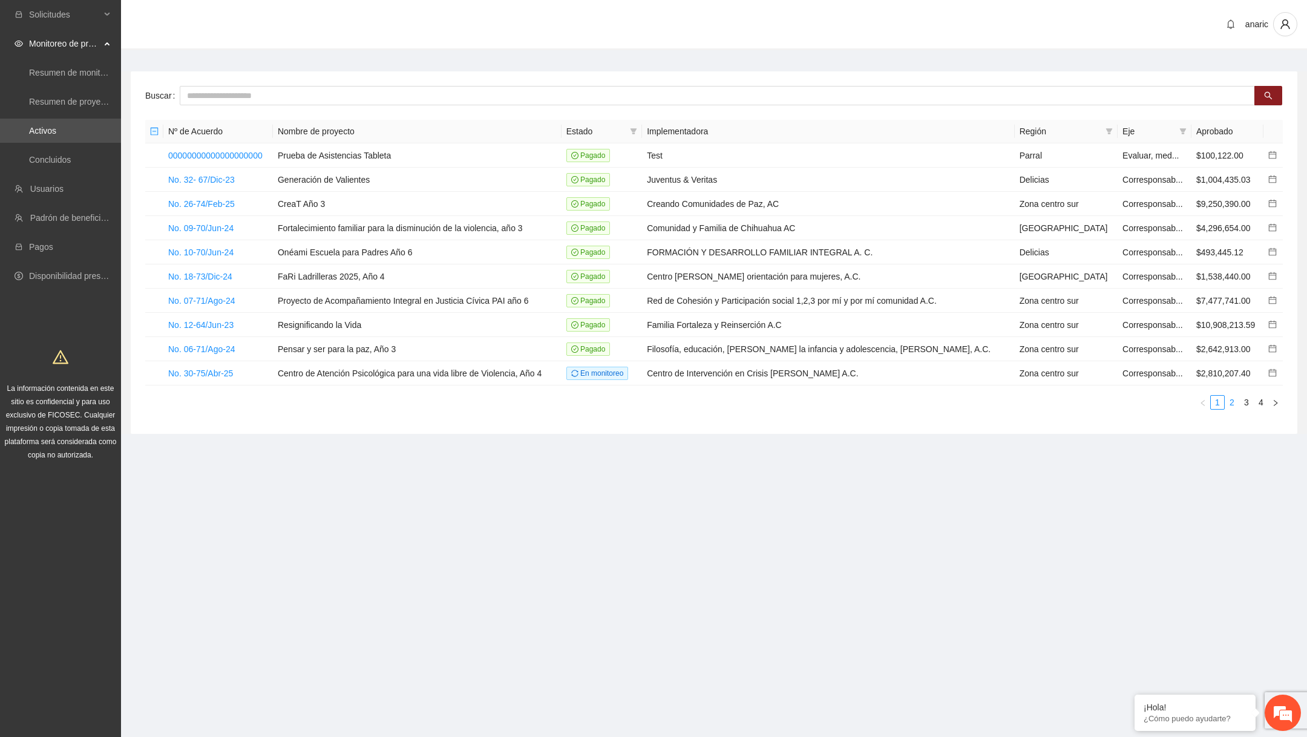
click at [1234, 400] on link "2" at bounding box center [1232, 402] width 13 height 13
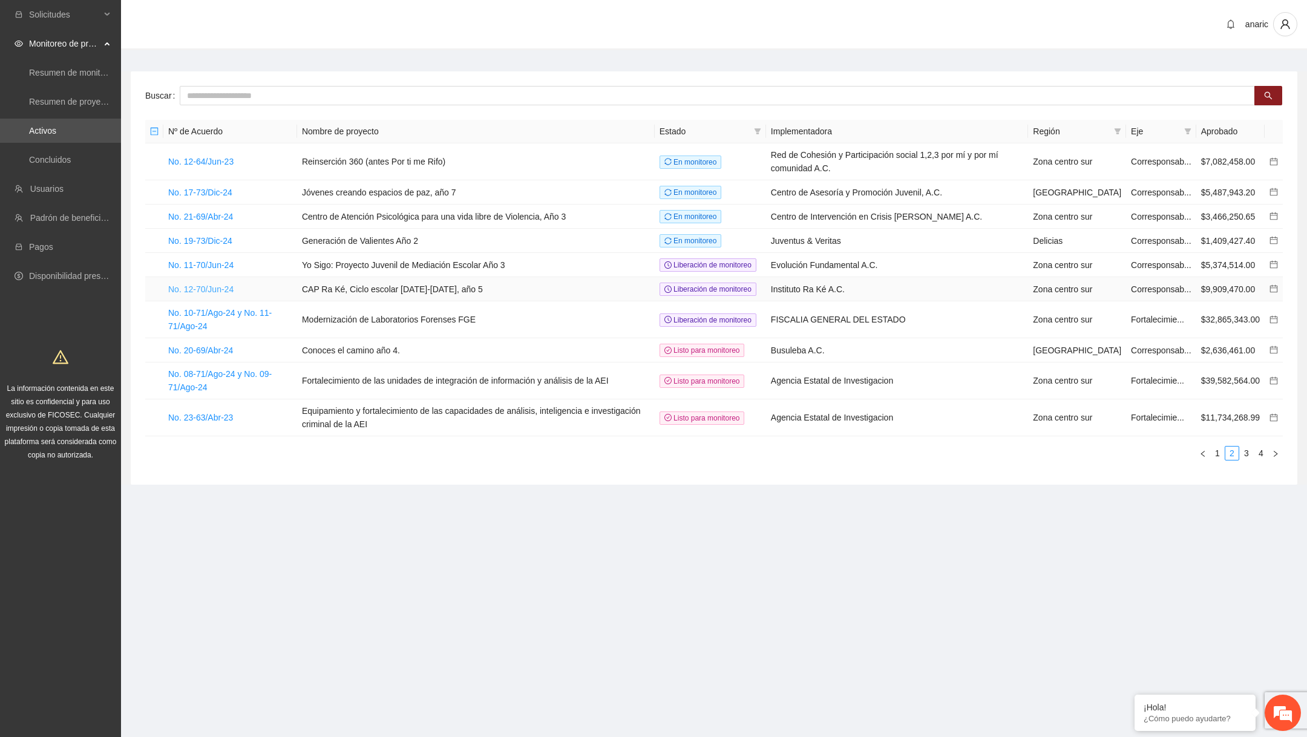
click at [232, 294] on link "No. 12-70/Jun-24" at bounding box center [200, 289] width 65 height 10
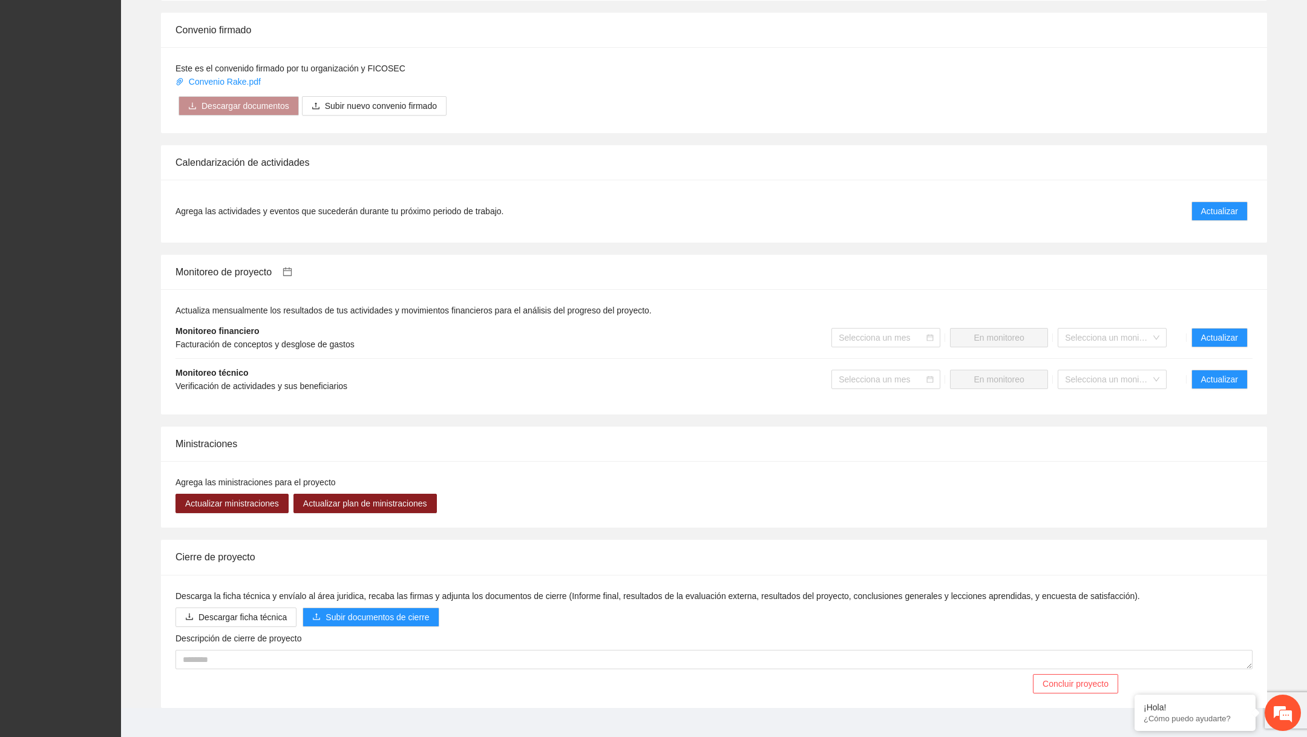
scroll to position [971, 0]
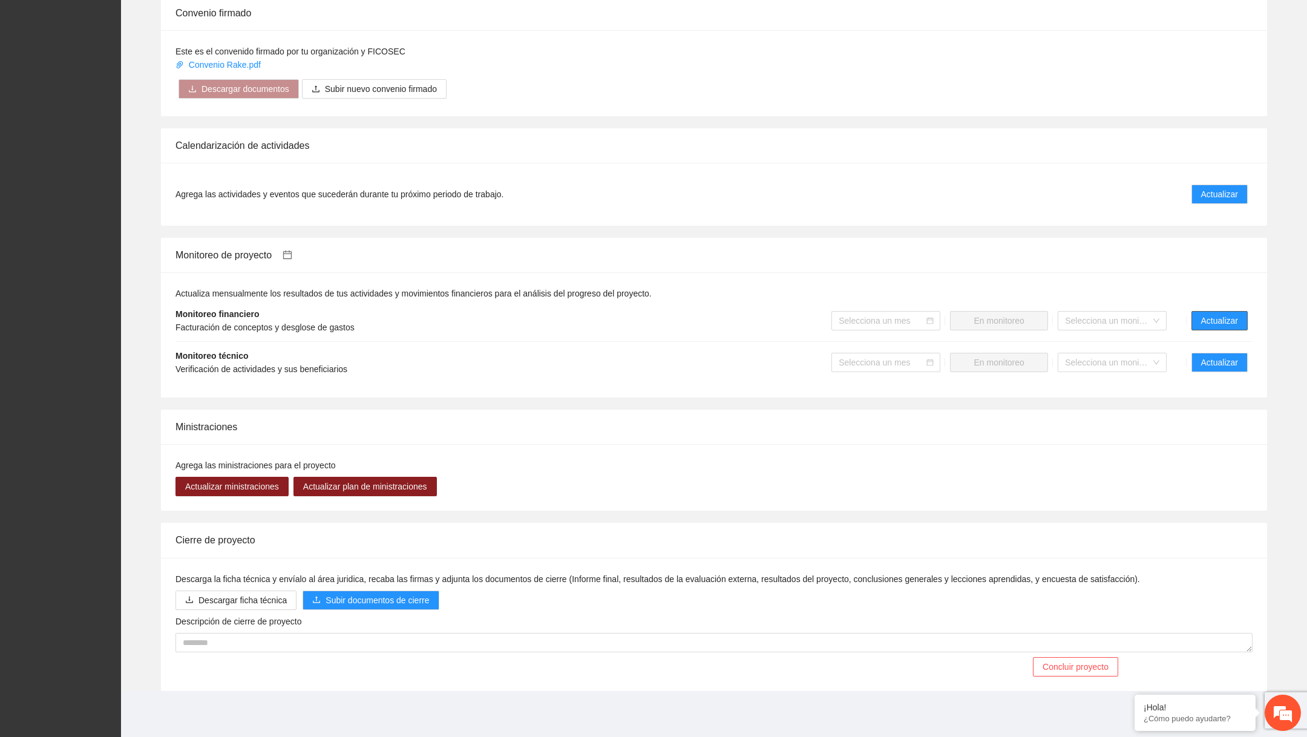
click at [1211, 326] on span "Actualizar" at bounding box center [1219, 320] width 37 height 13
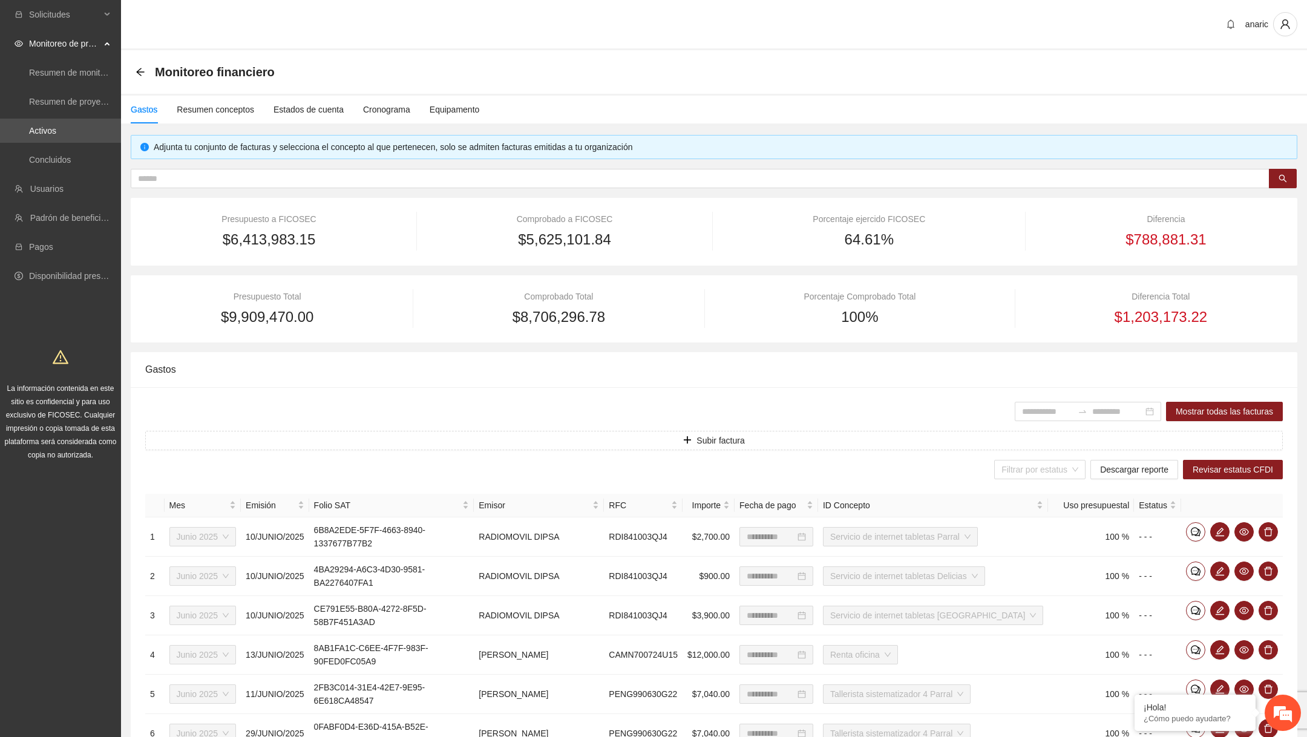
scroll to position [263, 0]
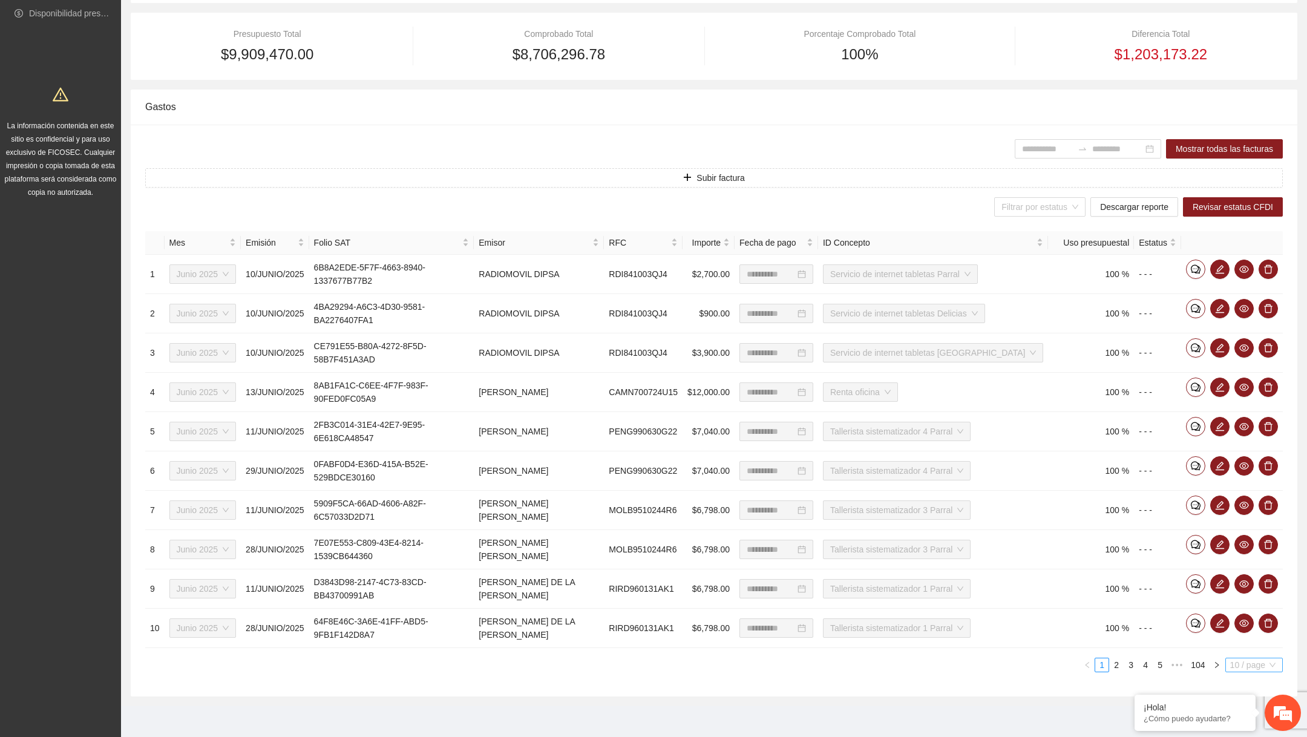
click at [1233, 662] on span "10 / page" at bounding box center [1255, 665] width 48 height 13
click at [1246, 640] on div "100 / page" at bounding box center [1255, 643] width 45 height 13
click at [1254, 663] on span "10 / page" at bounding box center [1255, 665] width 48 height 13
click at [1243, 639] on div "100 / page" at bounding box center [1255, 643] width 45 height 13
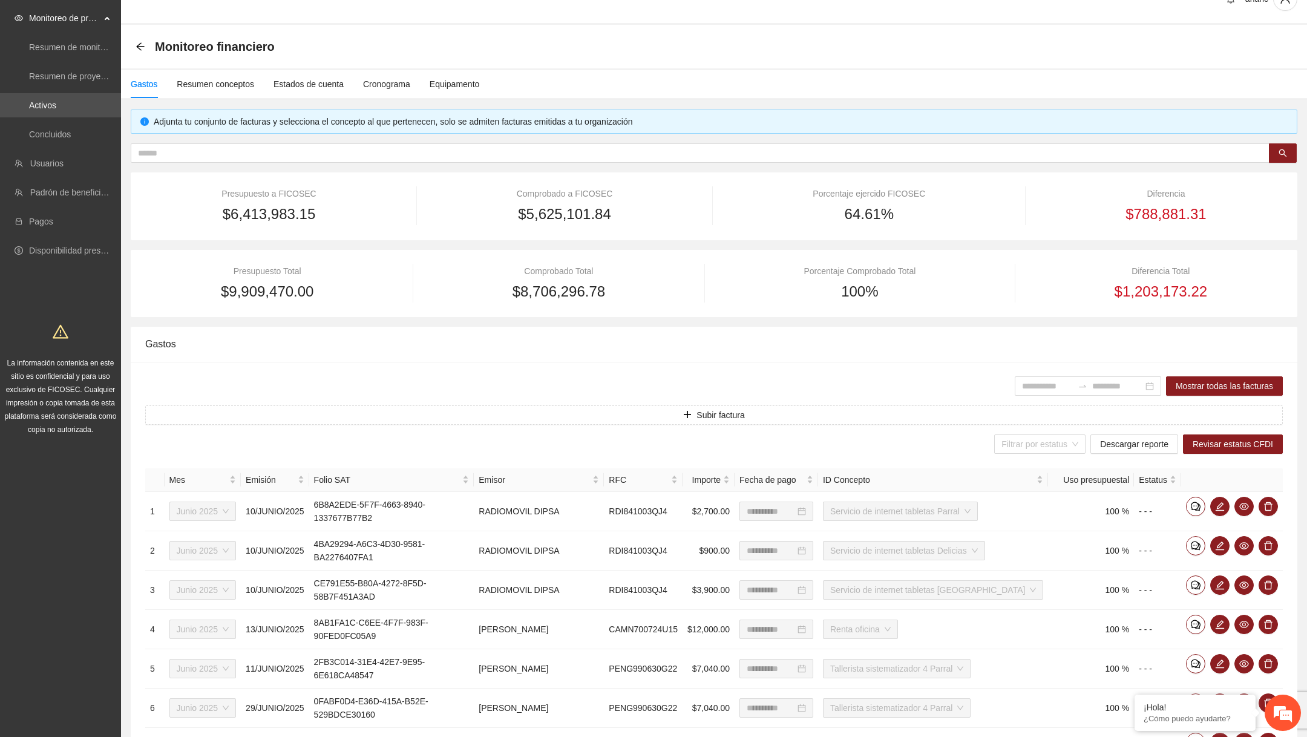
scroll to position [0, 0]
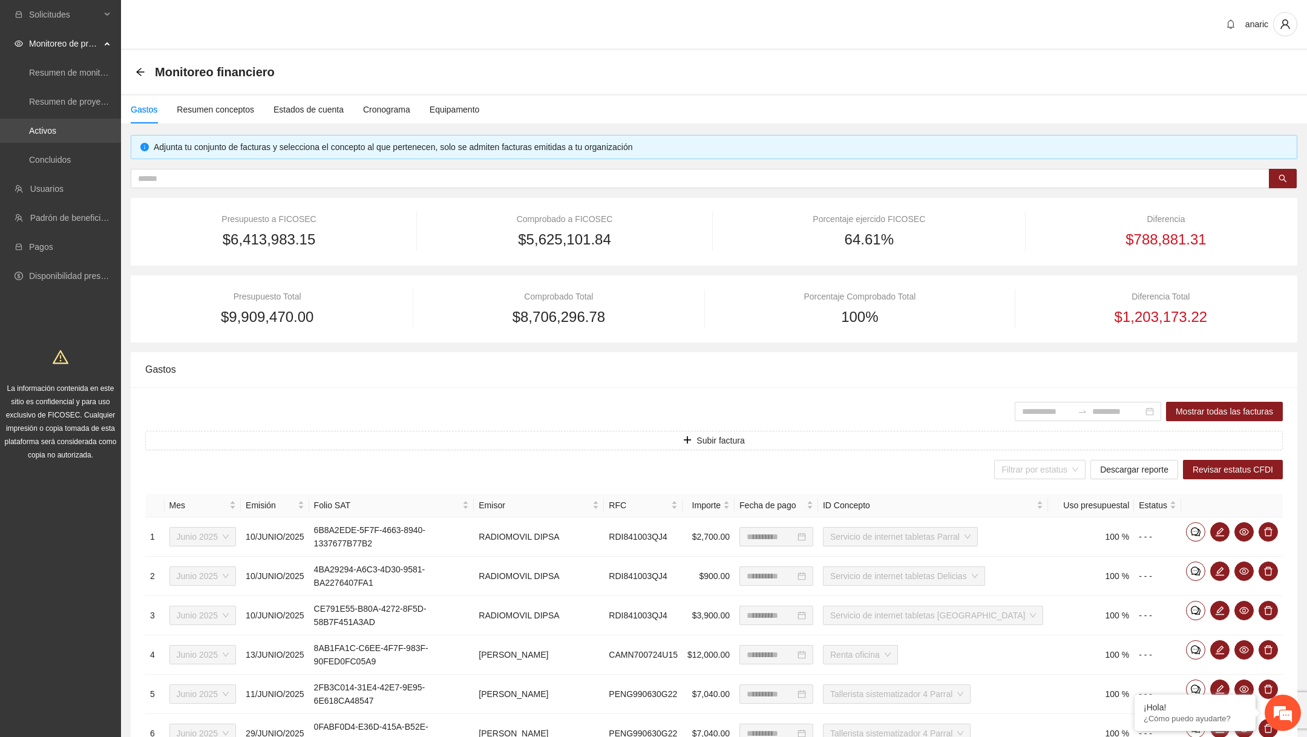
click at [56, 128] on link "Activos" at bounding box center [42, 131] width 27 height 10
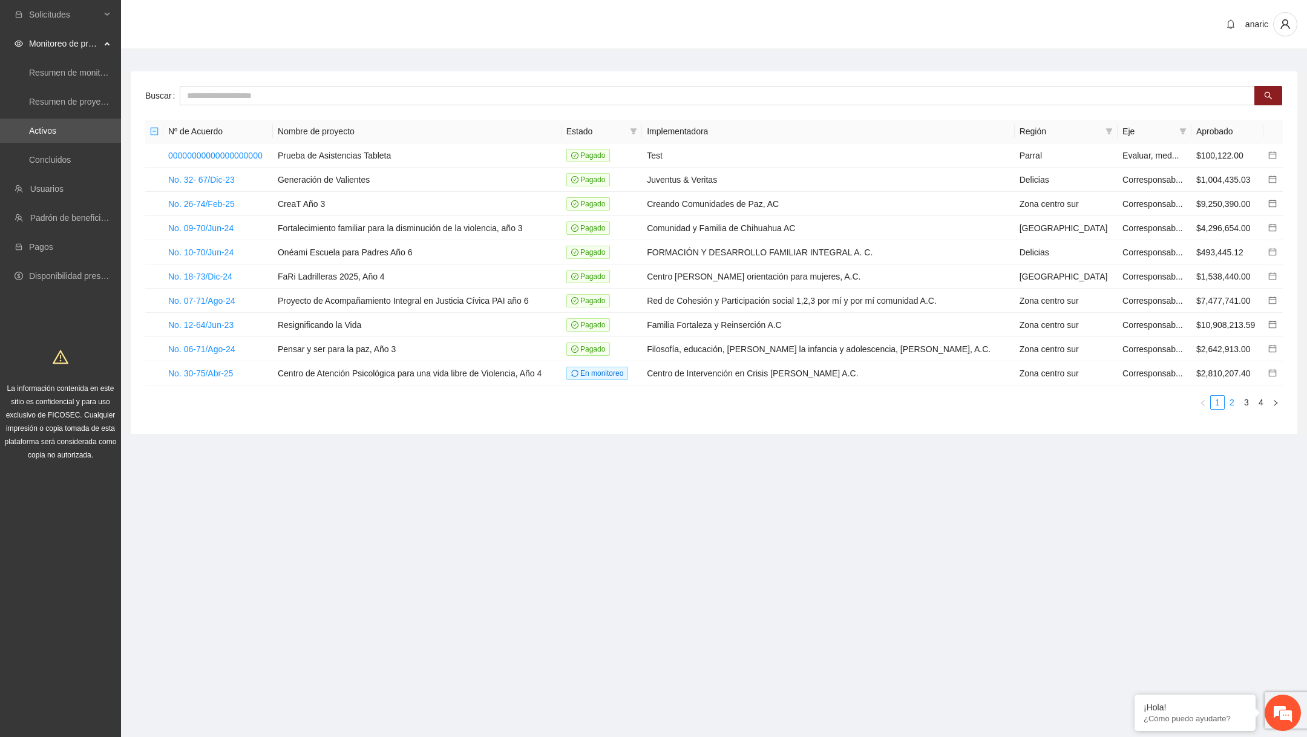
click at [1234, 397] on link "2" at bounding box center [1232, 402] width 13 height 13
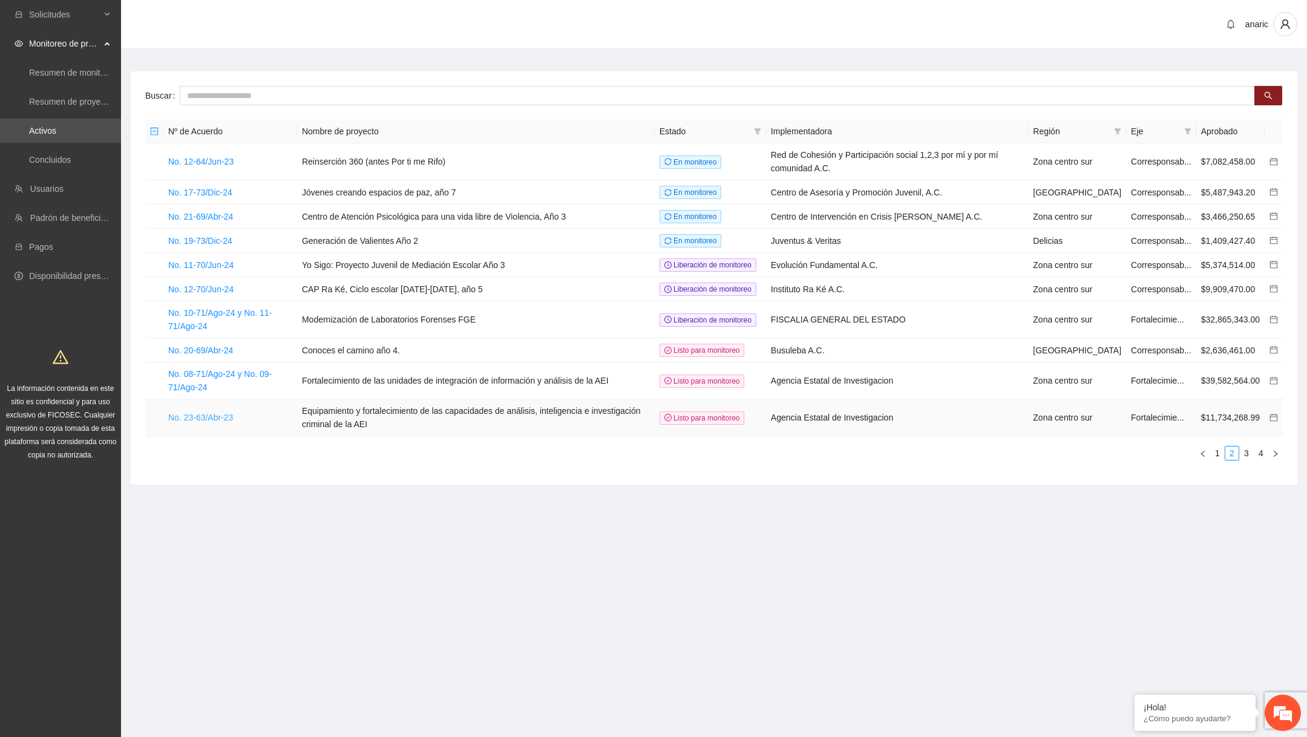
click at [231, 422] on link "No. 23-63/Abr-23" at bounding box center [200, 418] width 65 height 10
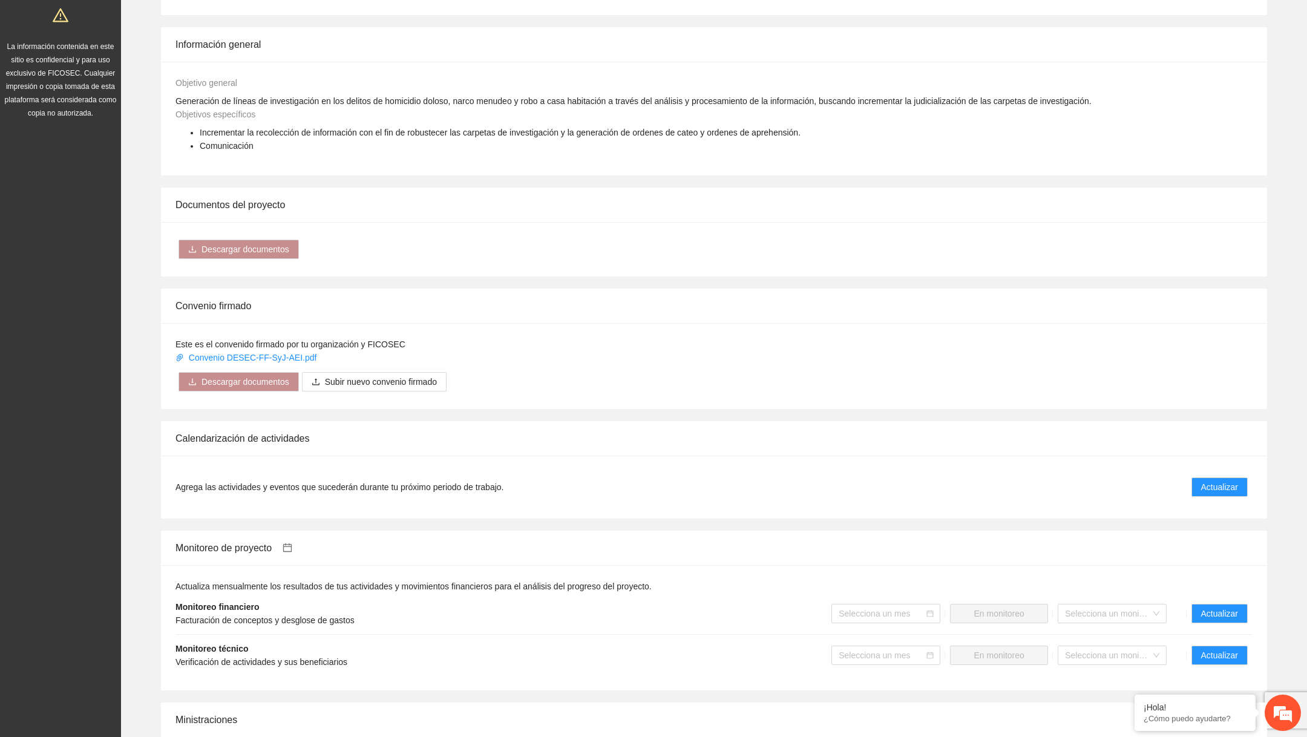
scroll to position [633, 0]
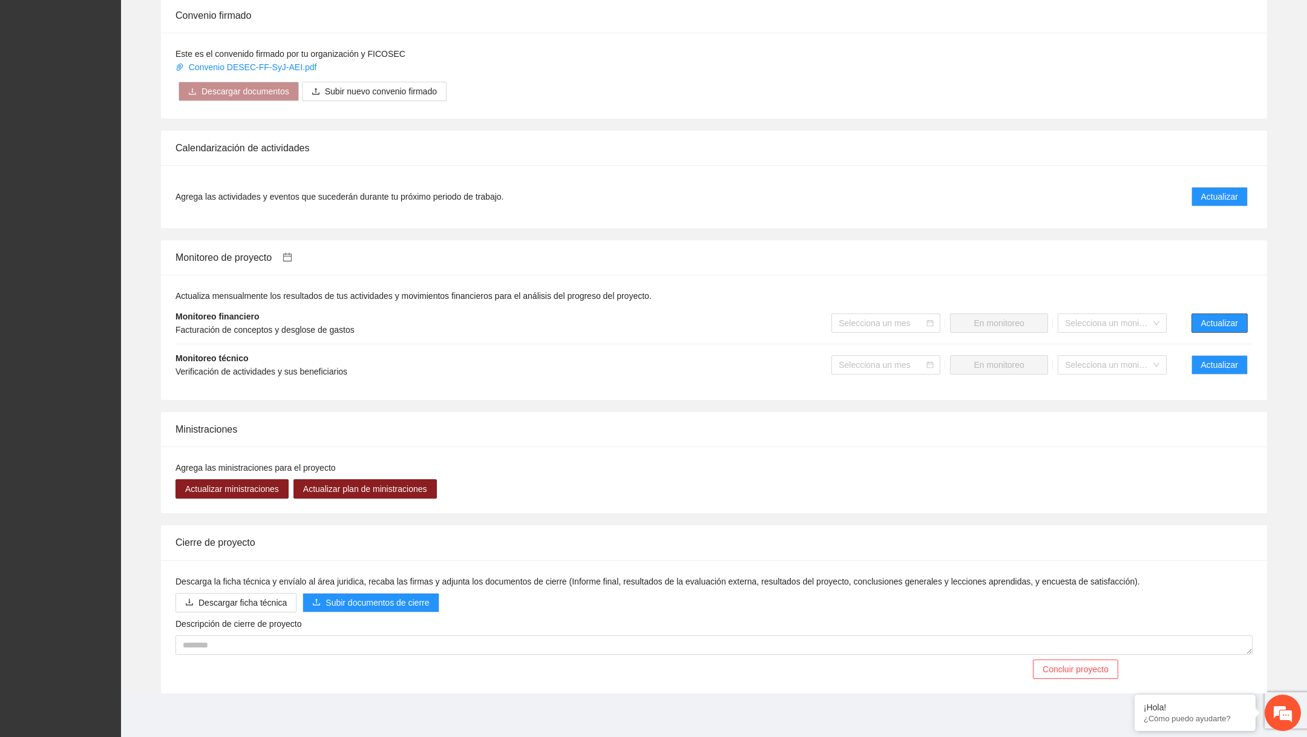
click at [1220, 321] on span "Actualizar" at bounding box center [1219, 323] width 37 height 13
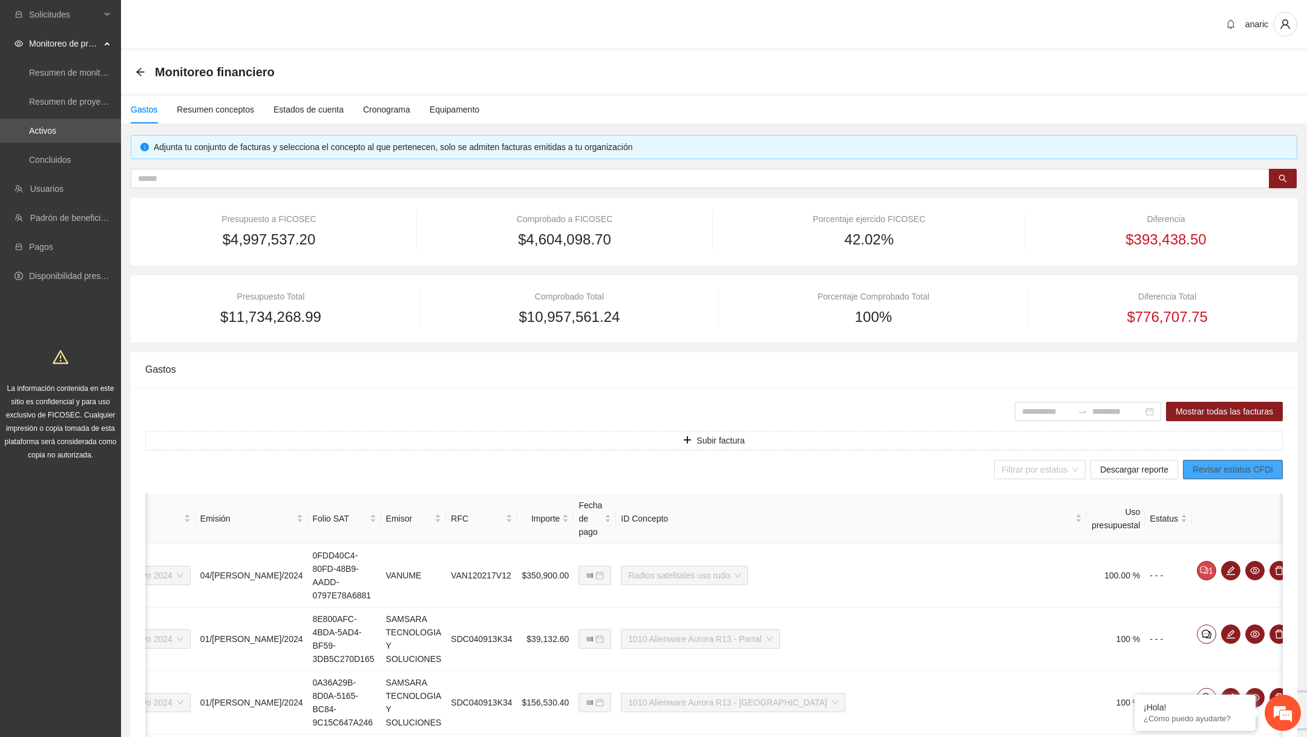
click at [1235, 475] on span "Revisar estatus CFDI" at bounding box center [1233, 469] width 81 height 13
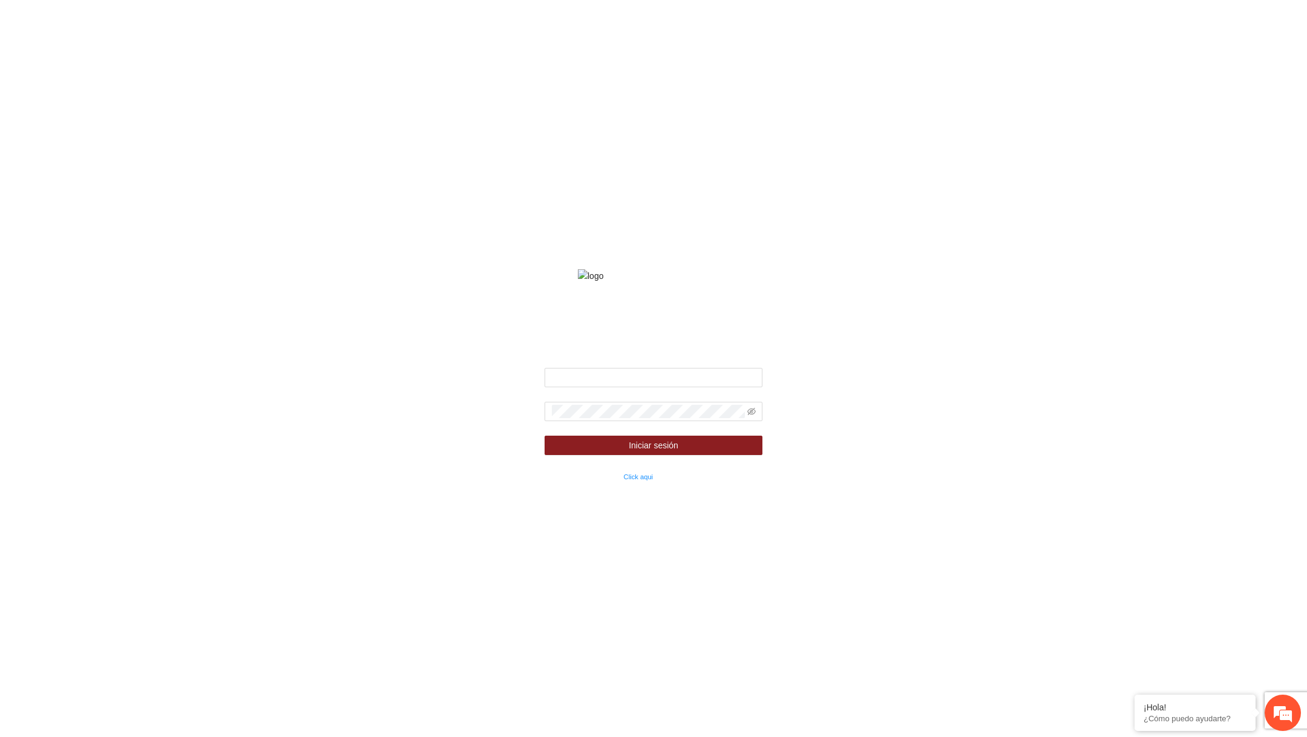
click at [627, 403] on form "Iniciar sesión ¿Olvidaste tu contraseña? Click aqui" at bounding box center [654, 425] width 218 height 115
click at [627, 404] on form "Iniciar sesión ¿Olvidaste tu contraseña? Click aqui" at bounding box center [654, 425] width 218 height 115
click at [633, 387] on input "text" at bounding box center [654, 377] width 218 height 19
type input "**********"
click at [752, 415] on icon "eye-invisible" at bounding box center [752, 411] width 8 height 7
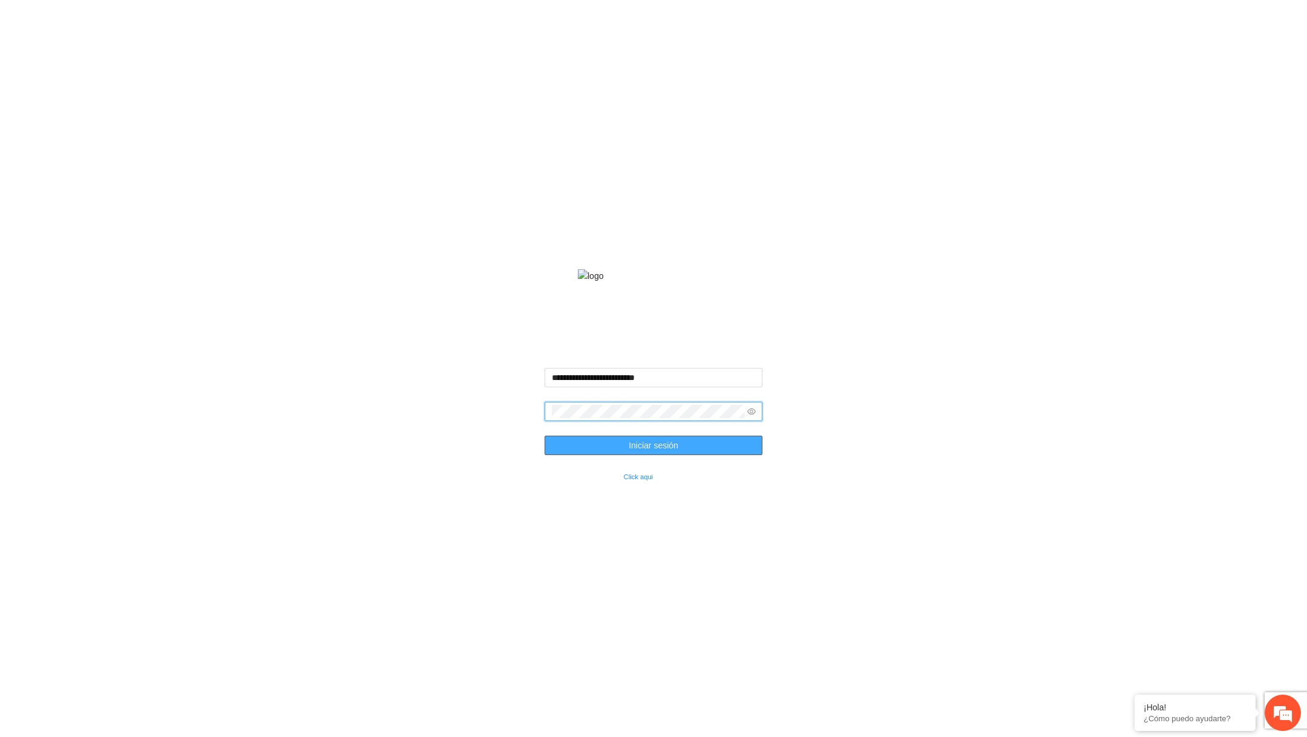
click at [669, 452] on span "Iniciar sesión" at bounding box center [654, 445] width 50 height 13
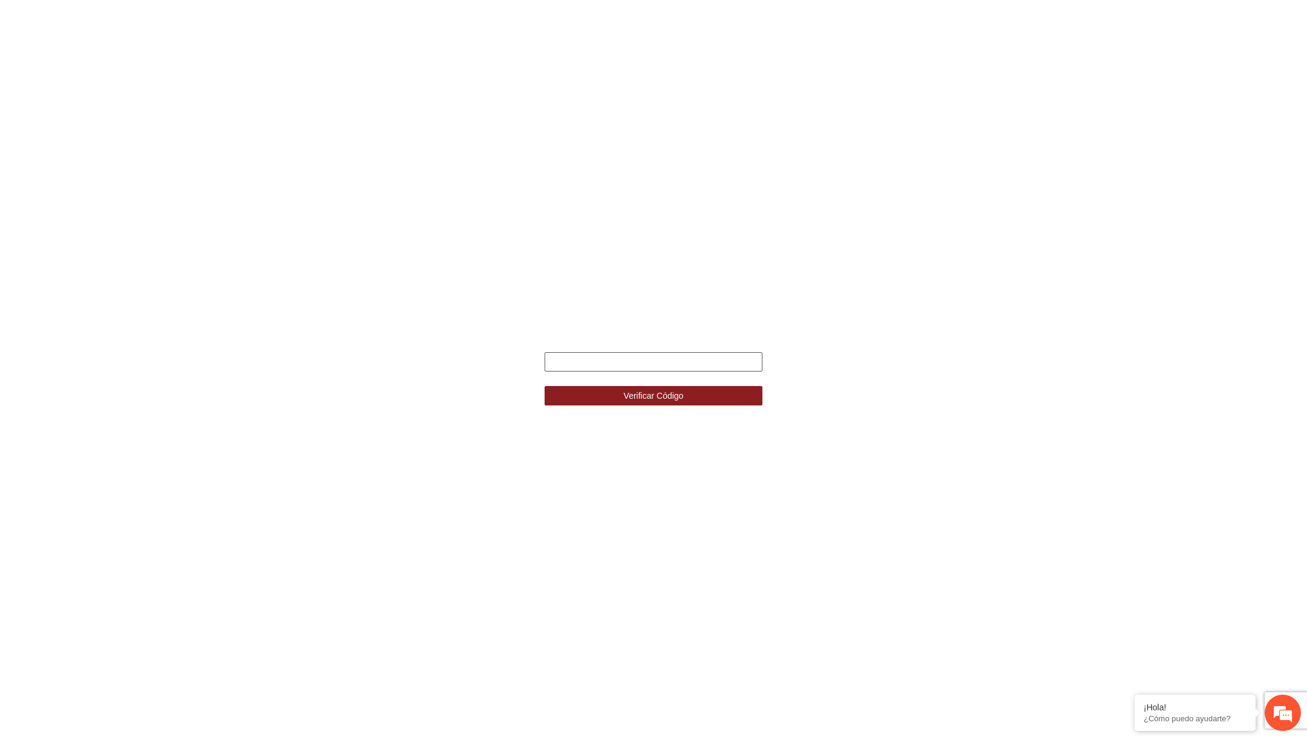
click at [651, 358] on input "text" at bounding box center [654, 361] width 218 height 19
type input "******"
click at [545, 386] on button "Verificar Código" at bounding box center [654, 395] width 218 height 19
